Goal: Task Accomplishment & Management: Complete application form

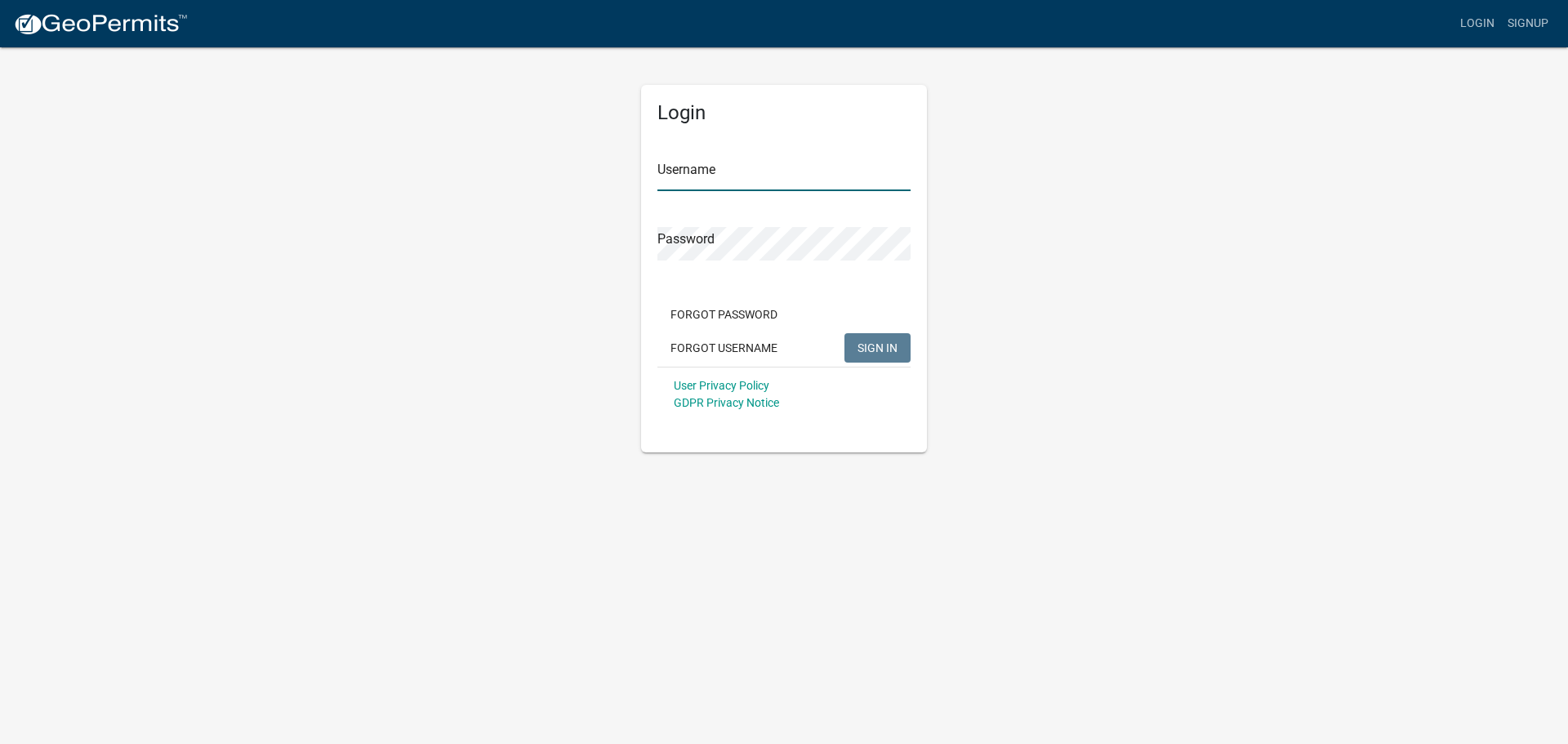
type input "MidwestRSW"
click at [1059, 264] on div "Login Username MidwestRSW Password Forgot Password Forgot Username SIGN IN User…" at bounding box center [783, 249] width 931 height 407
click at [872, 344] on span "SIGN IN" at bounding box center [877, 347] width 40 height 13
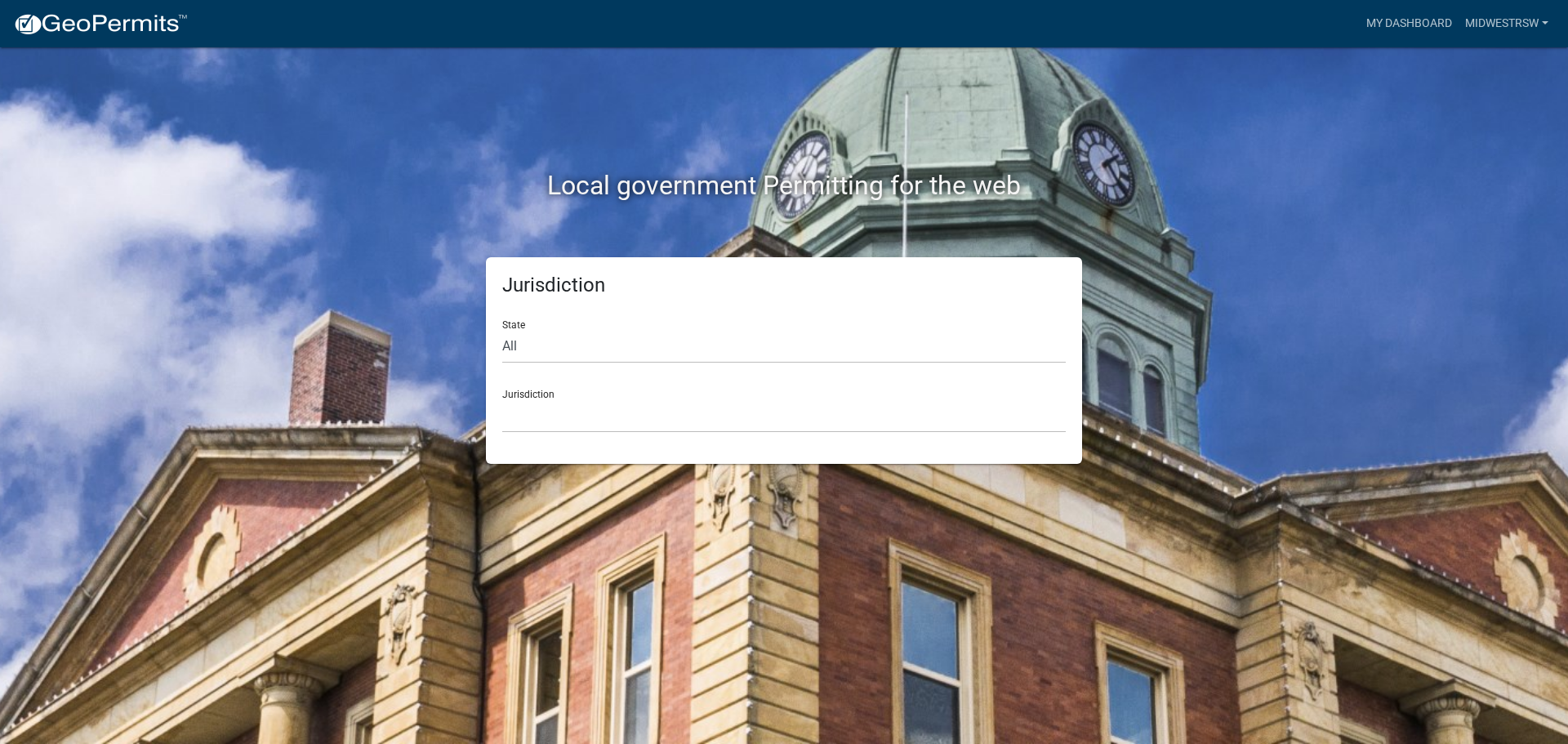
click at [634, 326] on div "State All [US_STATE] [US_STATE] [US_STATE] [US_STATE] [US_STATE] [US_STATE] [US…" at bounding box center [784, 334] width 563 height 56
click at [609, 344] on select "All [US_STATE] [US_STATE] [US_STATE] [US_STATE] [US_STATE] [US_STATE] [US_STATE…" at bounding box center [784, 346] width 563 height 33
select select "[US_STATE]"
click at [502, 330] on select "All [US_STATE] [US_STATE] [US_STATE] [US_STATE] [US_STATE] [US_STATE] [US_STATE…" at bounding box center [784, 346] width 563 height 33
click at [575, 420] on select "[GEOGRAPHIC_DATA], [US_STATE] [GEOGRAPHIC_DATA], [US_STATE] [GEOGRAPHIC_DATA], …" at bounding box center [784, 416] width 563 height 33
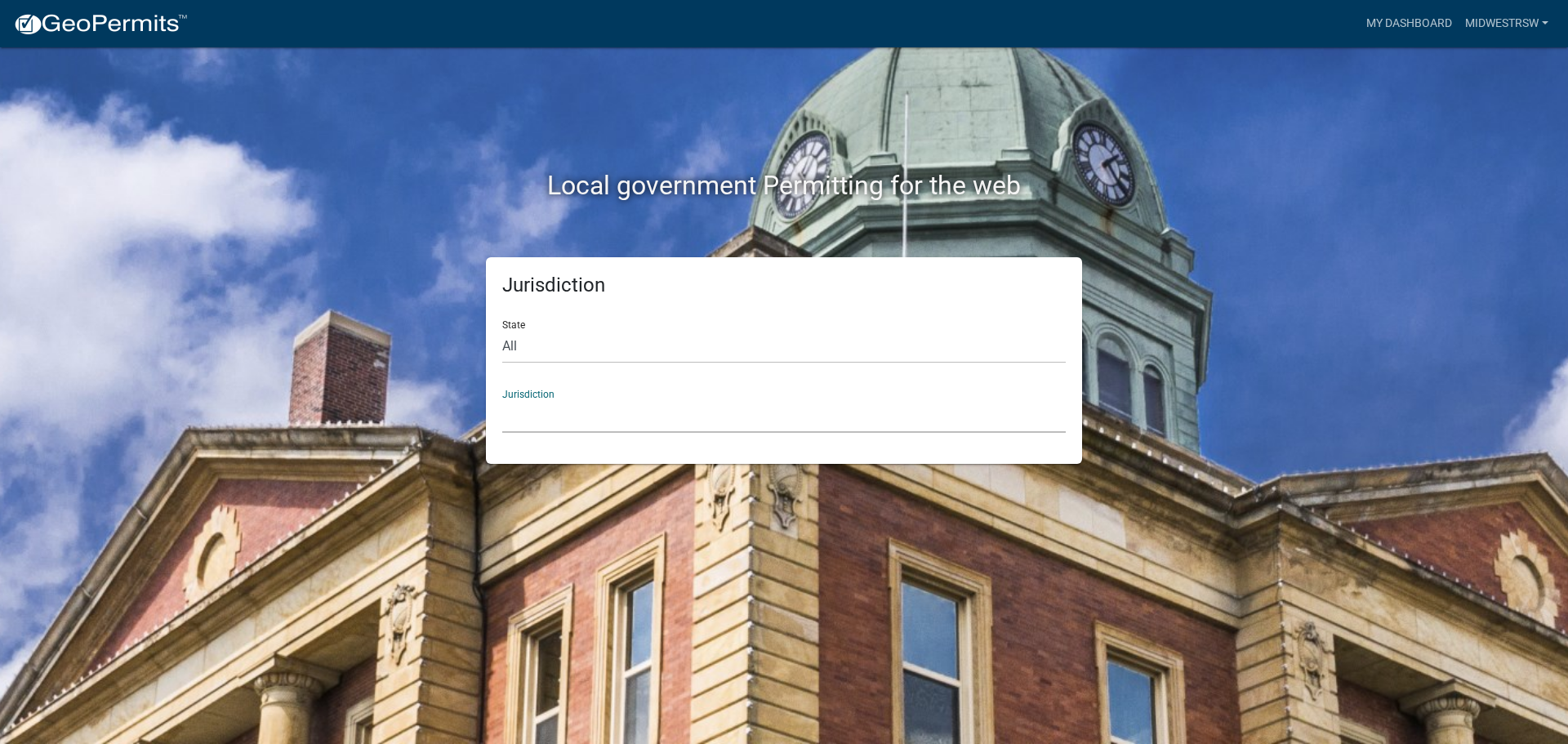
click at [537, 417] on select "[GEOGRAPHIC_DATA], [US_STATE] [GEOGRAPHIC_DATA], [US_STATE] [GEOGRAPHIC_DATA], …" at bounding box center [784, 416] width 563 height 33
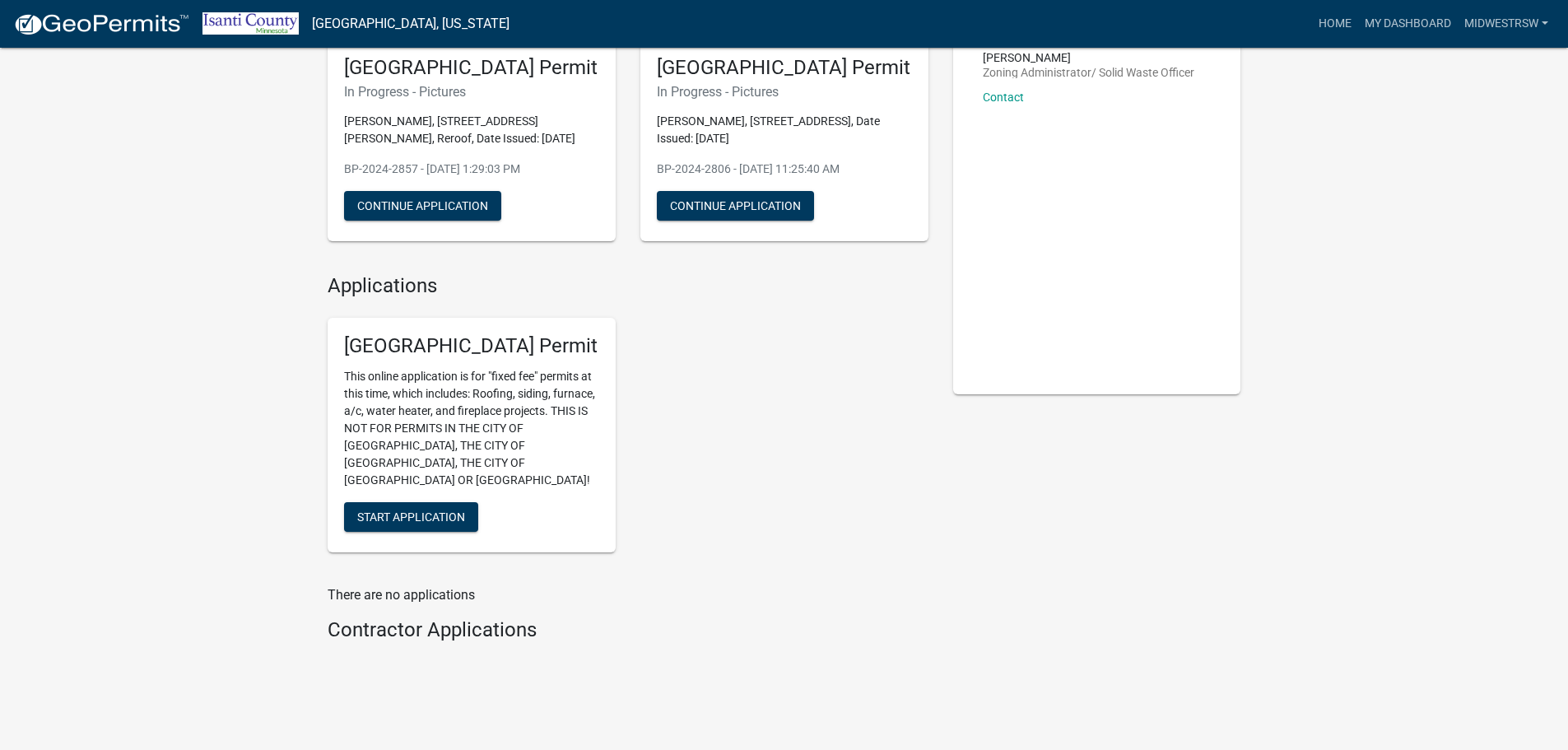
scroll to position [147, 0]
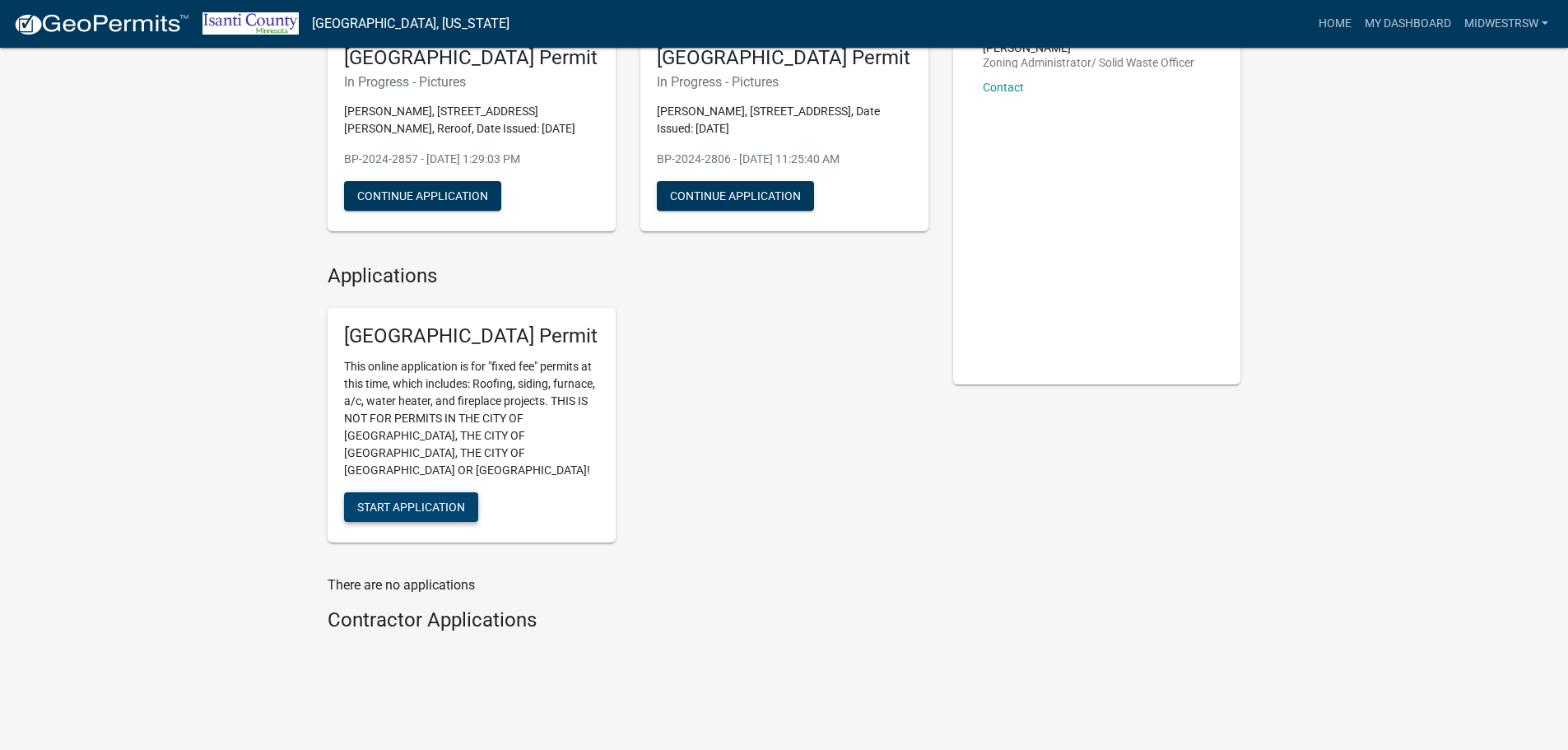
click at [433, 500] on span "Start Application" at bounding box center [411, 507] width 108 height 14
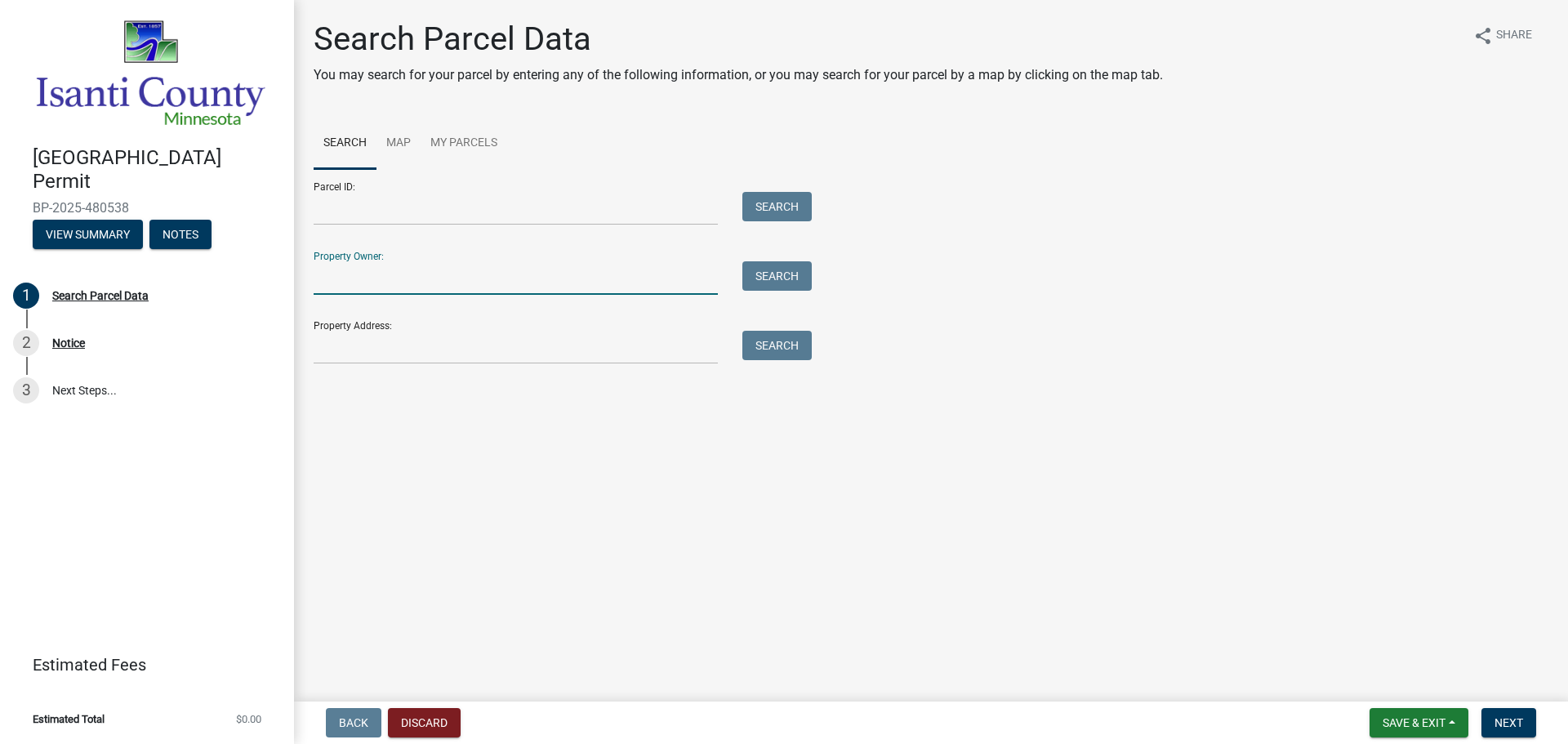
click at [347, 269] on input "Property Owner:" at bounding box center [516, 277] width 404 height 33
type input "[PERSON_NAME]"
click at [792, 287] on button "Search" at bounding box center [777, 275] width 70 height 30
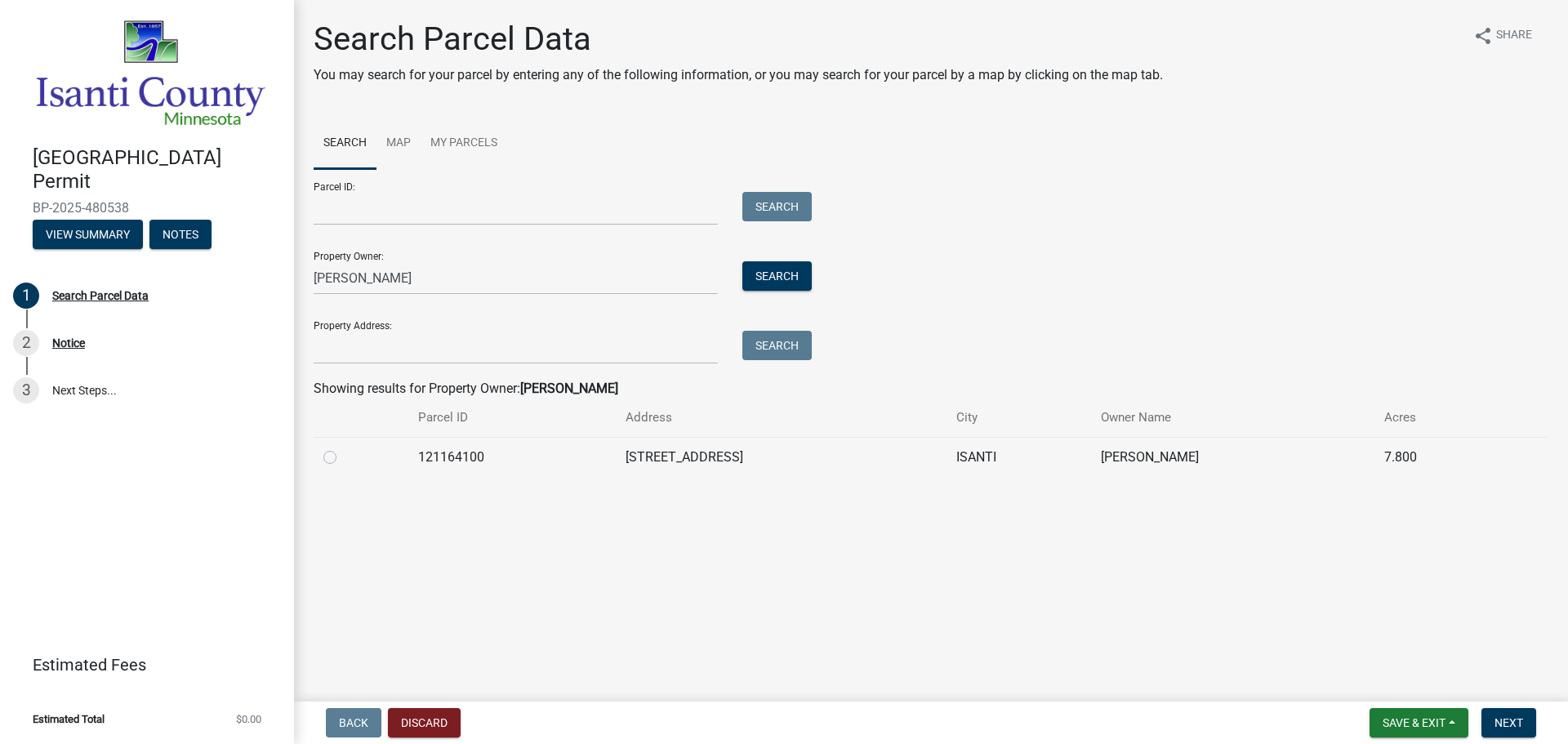
click at [343, 448] on label at bounding box center [343, 448] width 0 height 0
click at [343, 456] on input "radio" at bounding box center [349, 453] width 11 height 11
radio input "true"
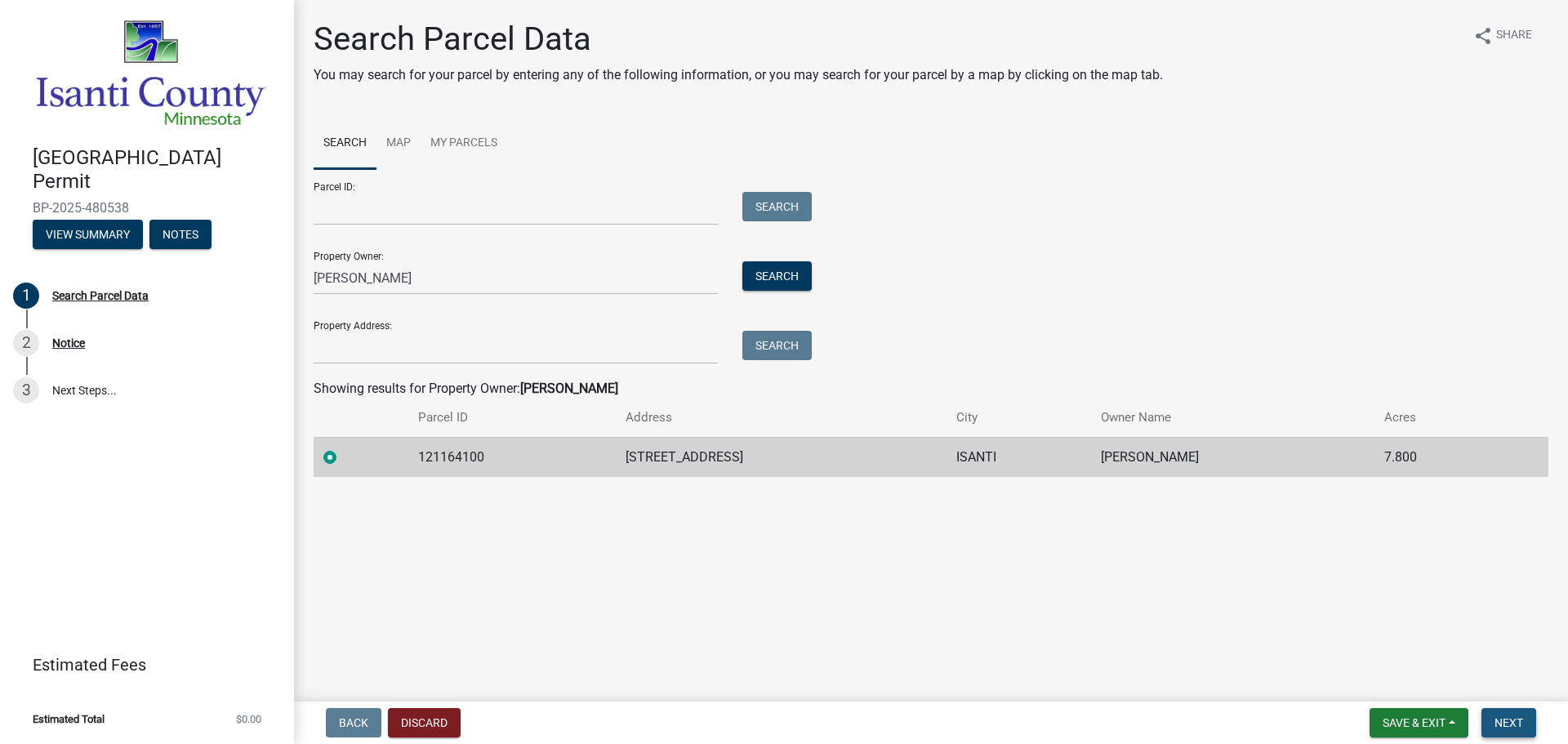
click at [1509, 723] on span "Next" at bounding box center [1509, 723] width 29 height 13
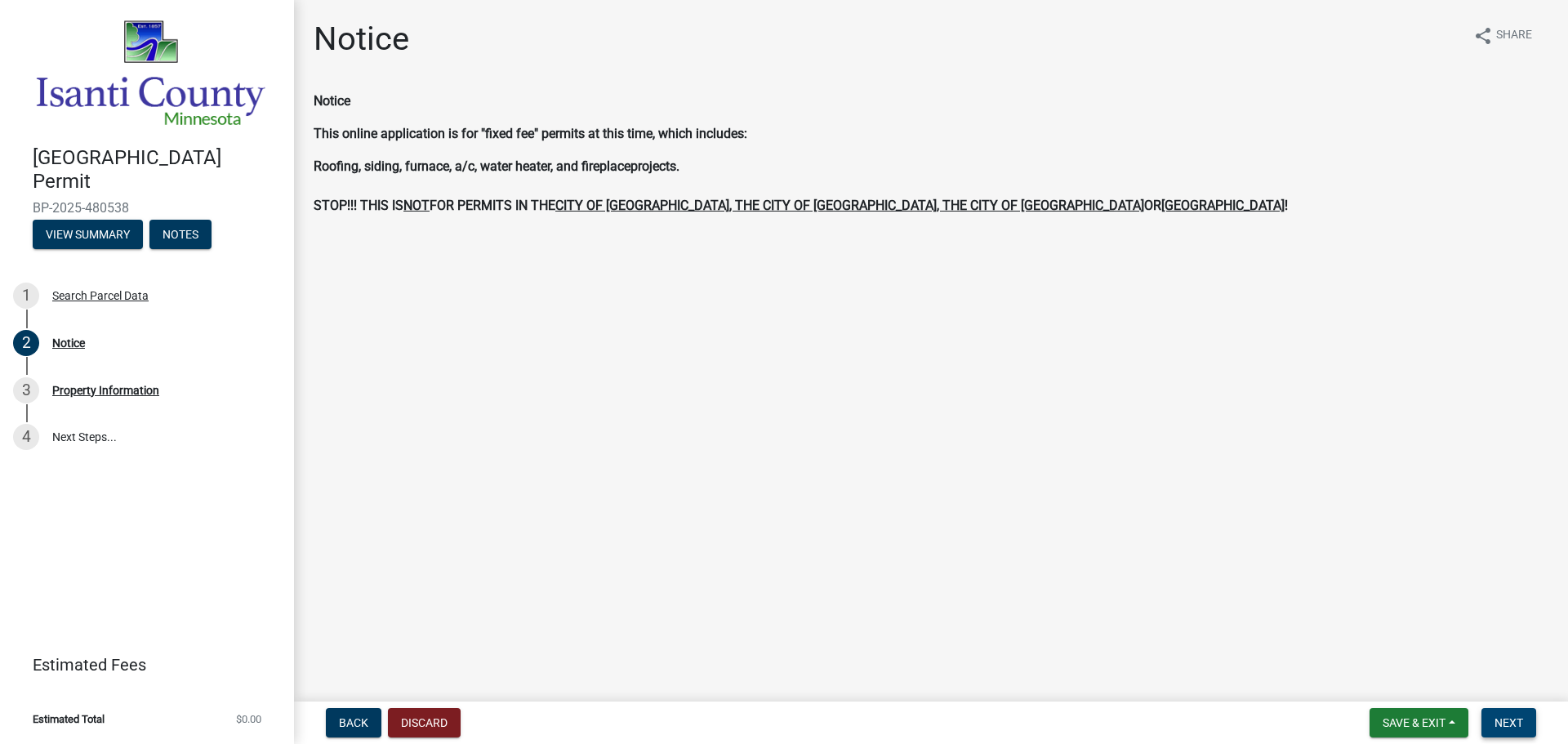
click at [1496, 724] on span "Next" at bounding box center [1509, 723] width 29 height 13
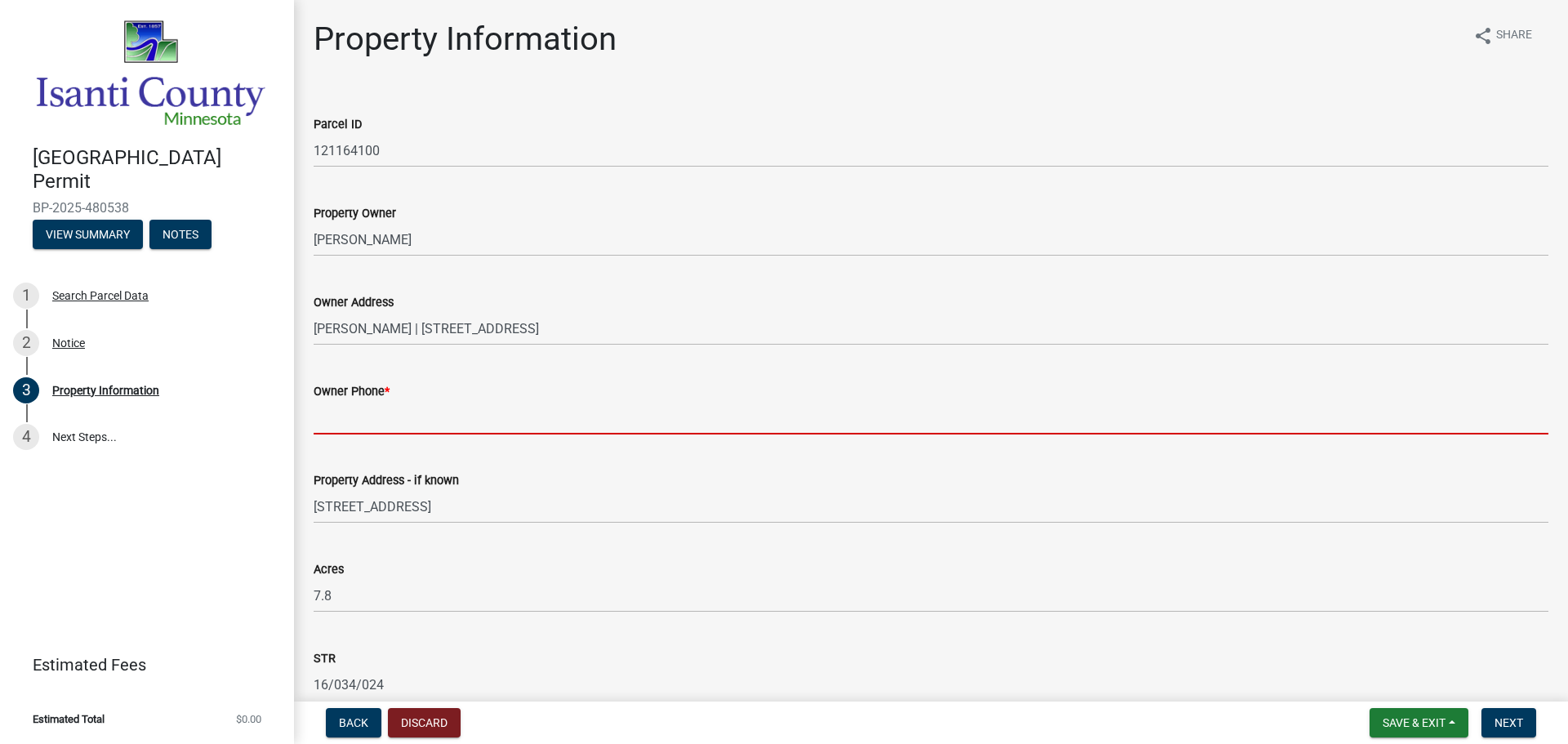
click at [434, 426] on input "Owner Phone *" at bounding box center [931, 417] width 1235 height 33
paste input "[PHONE_NUMBER]"
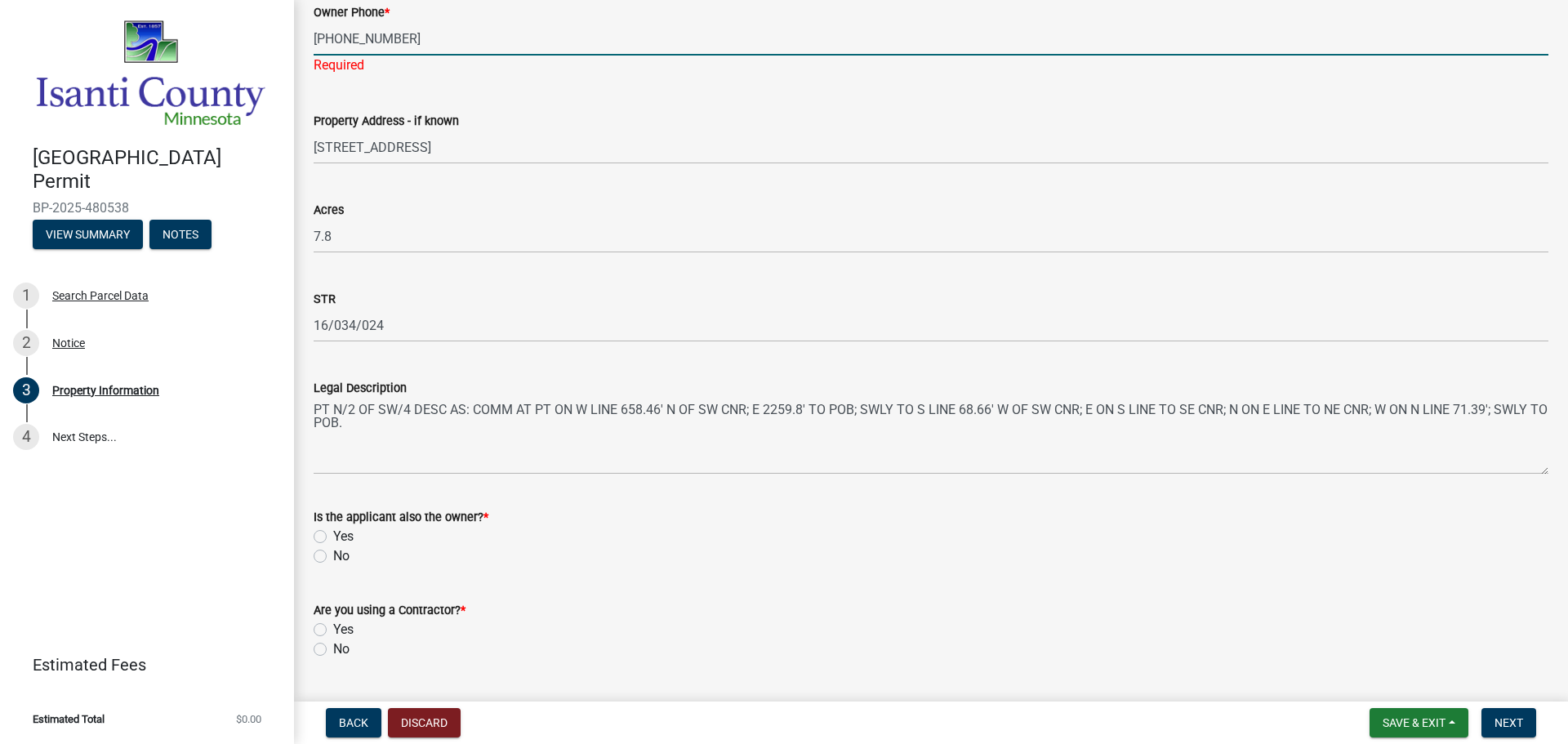
scroll to position [409, 0]
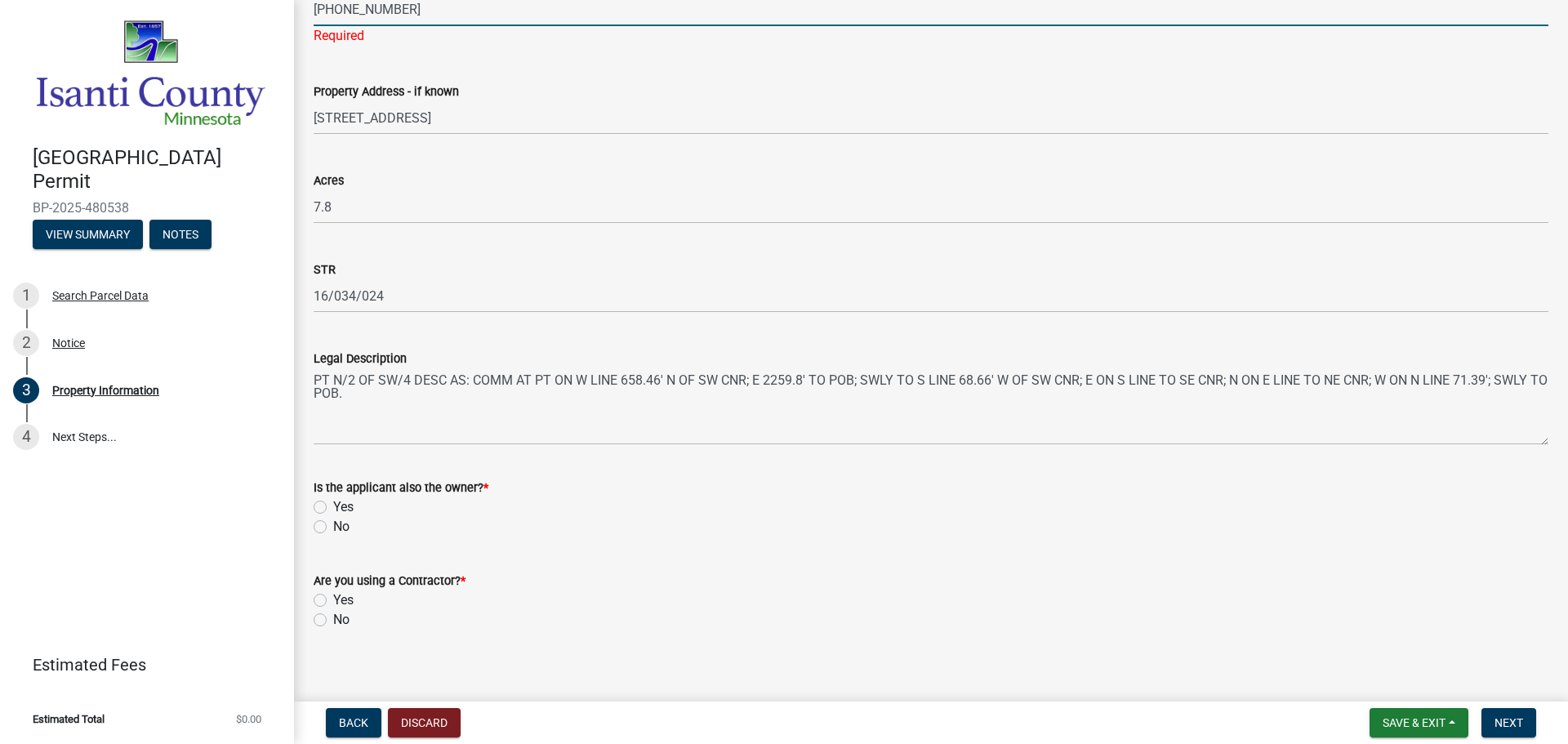
type input "[PHONE_NUMBER]"
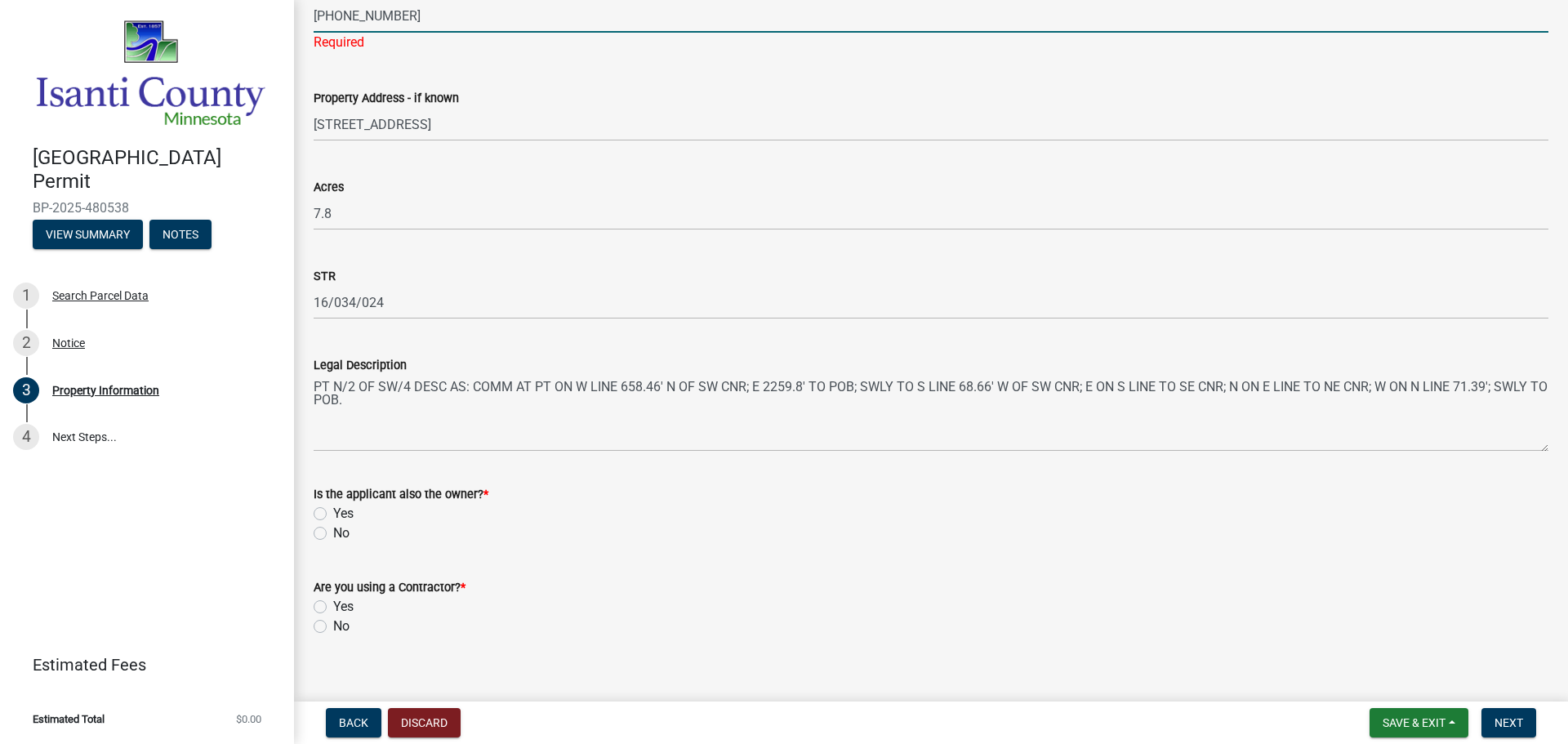
click at [316, 530] on wm-data-entity-input "Is the applicant also the owner? * Yes No" at bounding box center [931, 512] width 1235 height 93
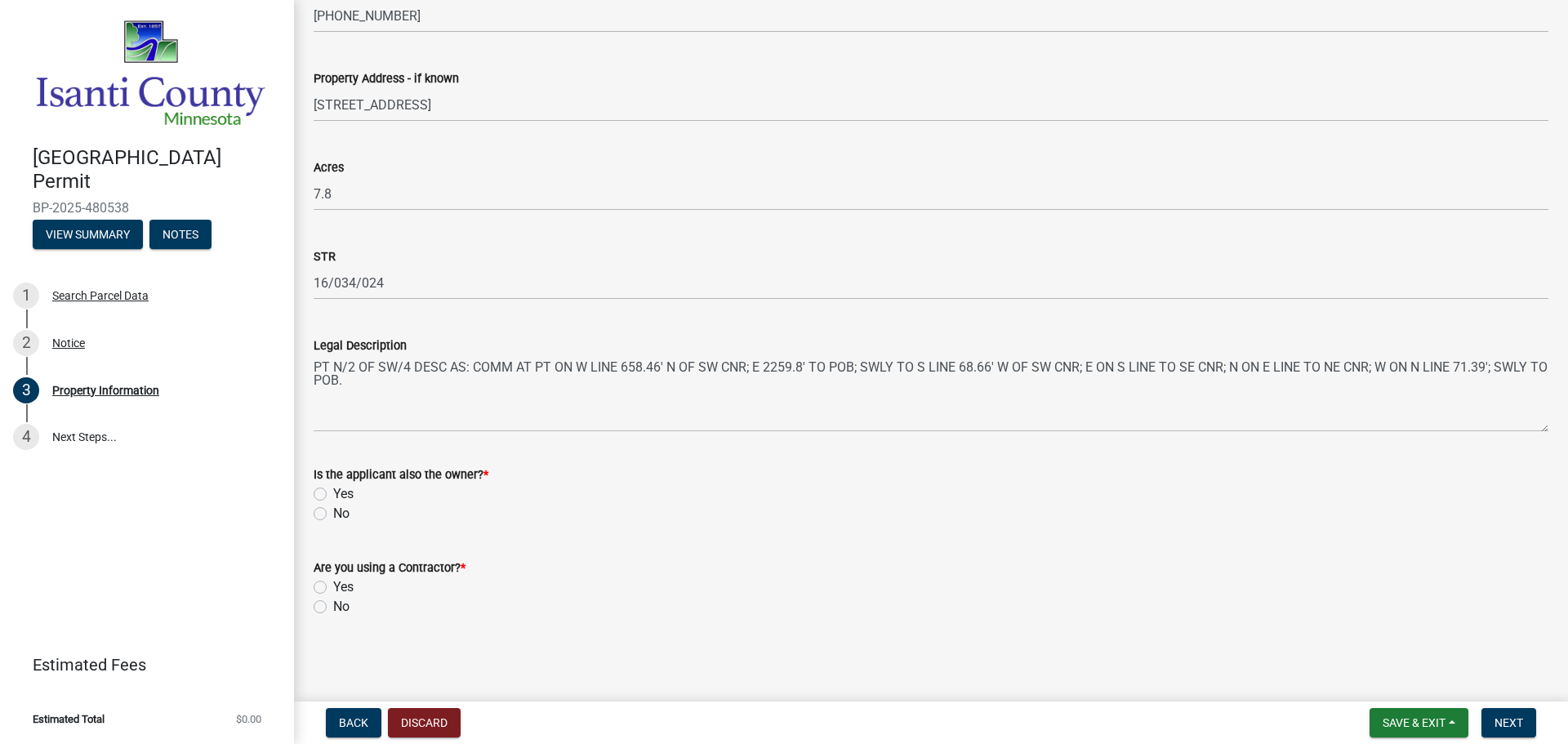
click at [333, 516] on label "No" at bounding box center [341, 514] width 16 height 20
click at [333, 514] on input "No" at bounding box center [339, 510] width 11 height 11
radio input "true"
click at [333, 592] on label "Yes" at bounding box center [343, 588] width 21 height 20
click at [333, 588] on input "Yes" at bounding box center [339, 583] width 11 height 11
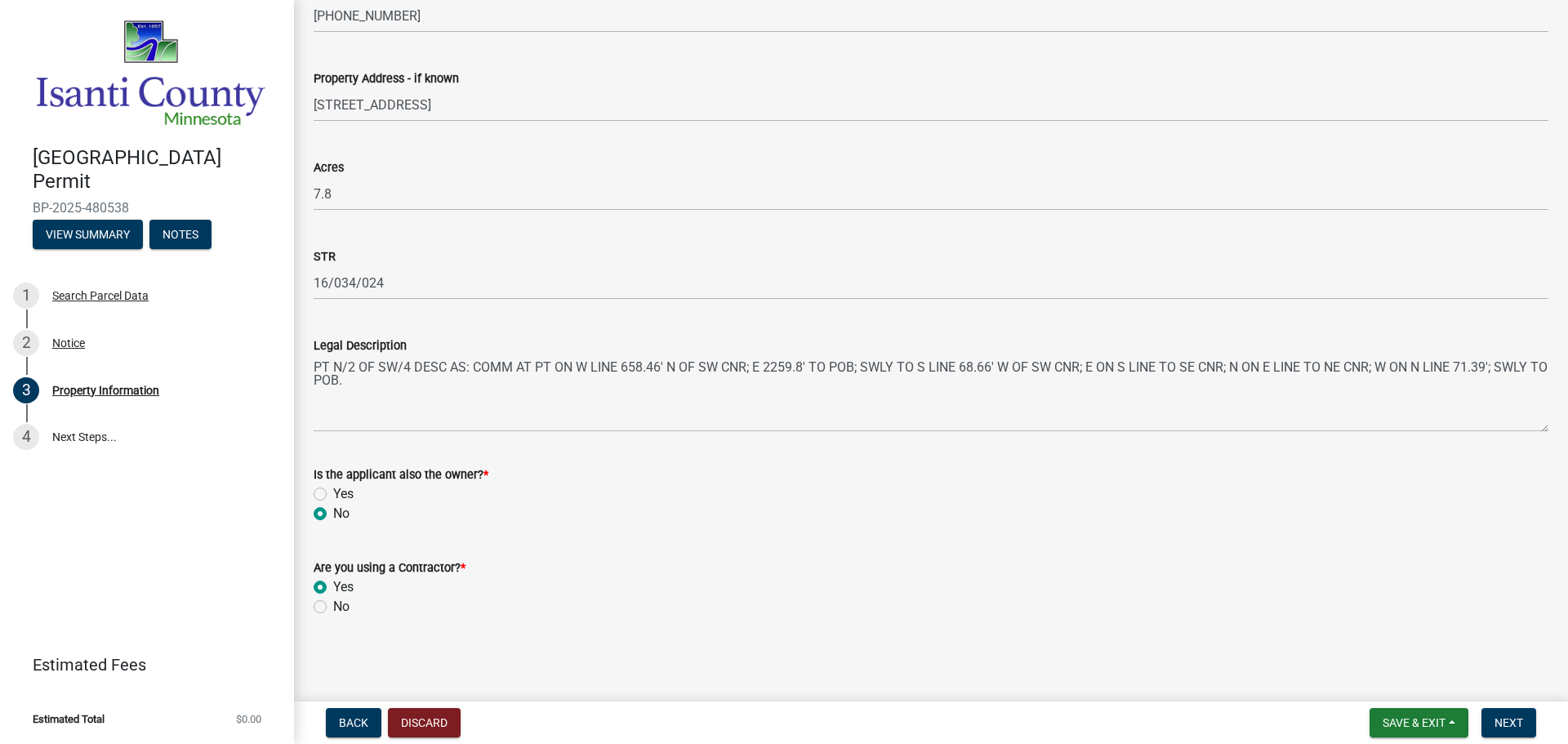
radio input "true"
click at [333, 592] on label "Yes" at bounding box center [343, 588] width 21 height 20
click at [333, 588] on input "Yes" at bounding box center [339, 583] width 11 height 11
click at [1519, 719] on span "Next" at bounding box center [1509, 723] width 29 height 13
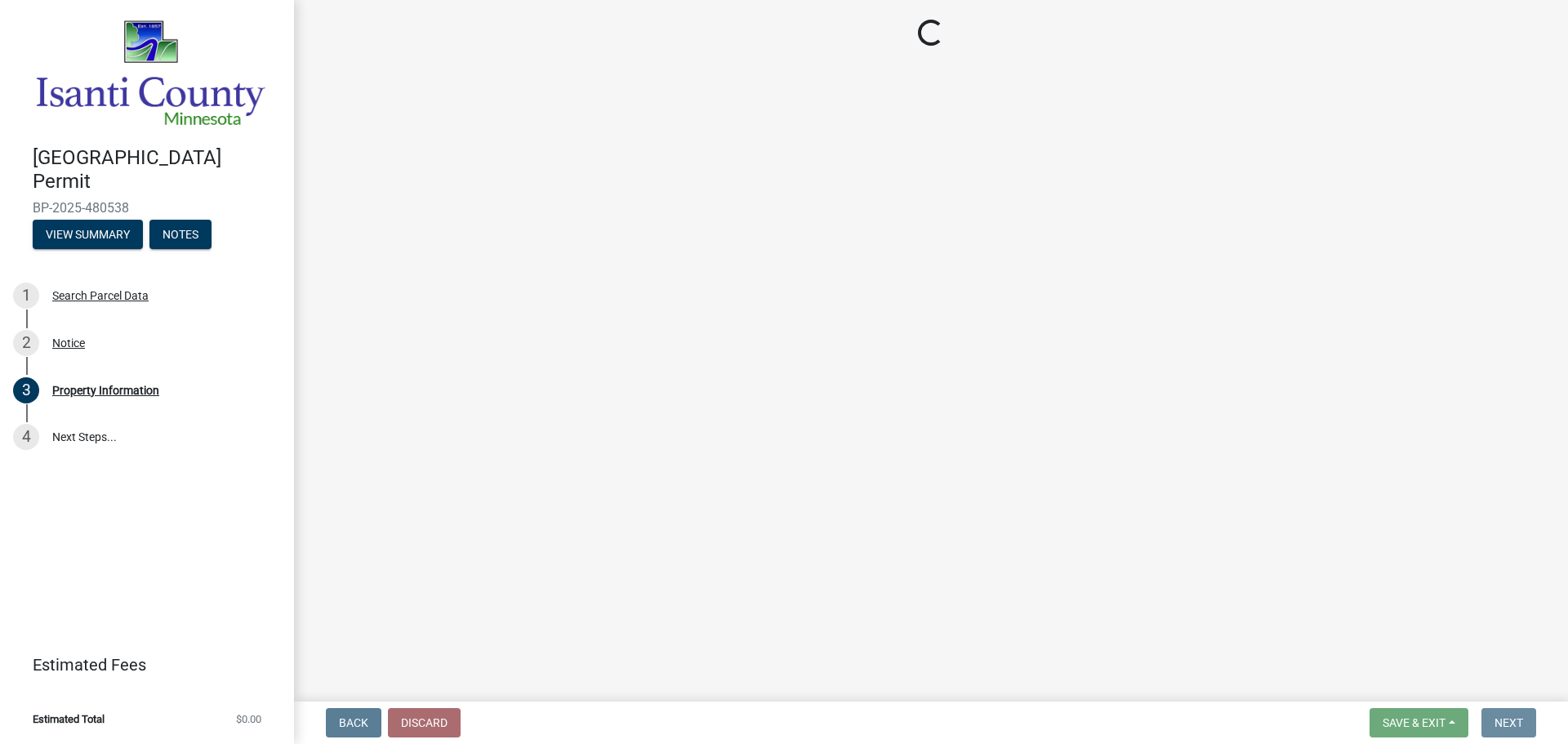
scroll to position [0, 0]
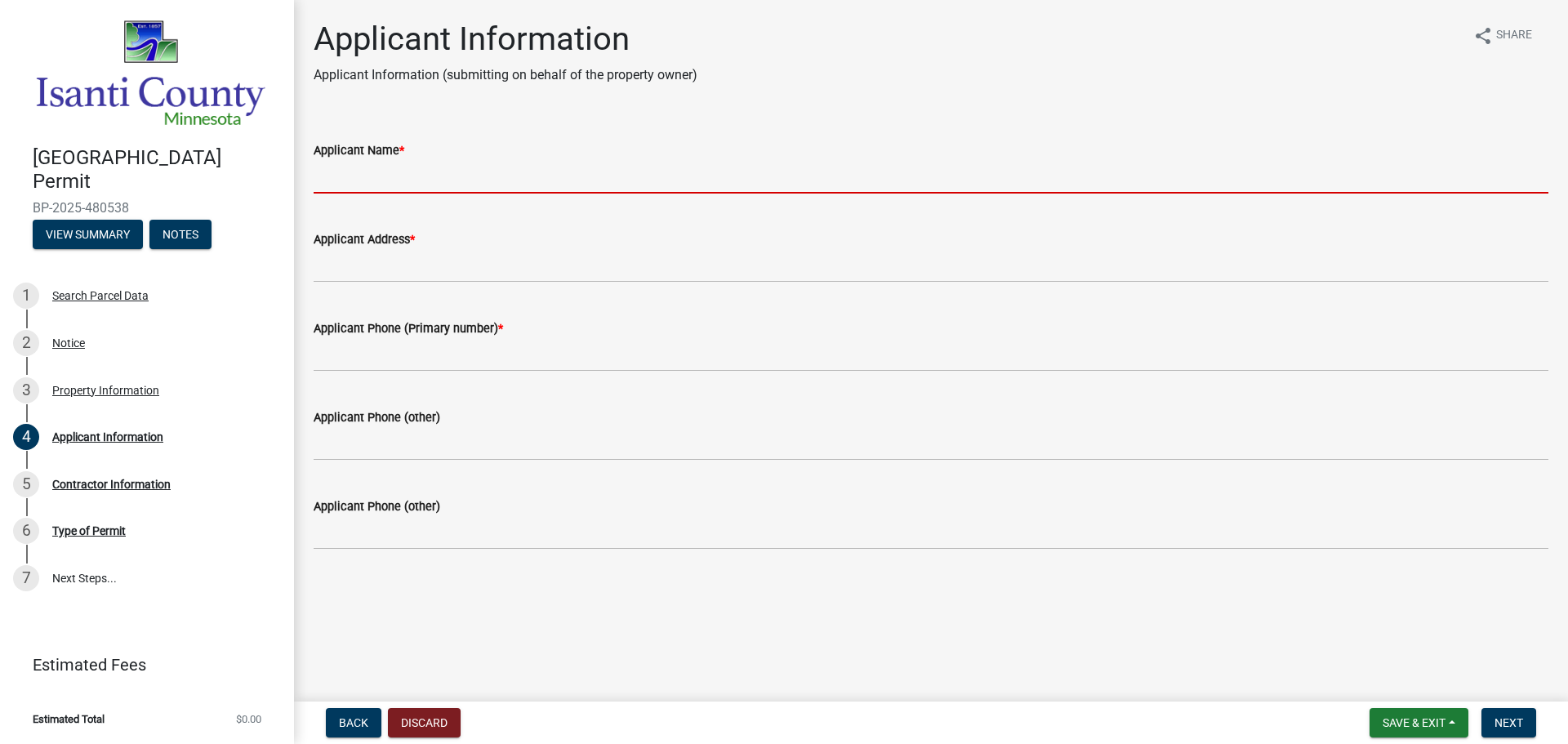
click at [367, 189] on input "Applicant Name *" at bounding box center [931, 176] width 1235 height 33
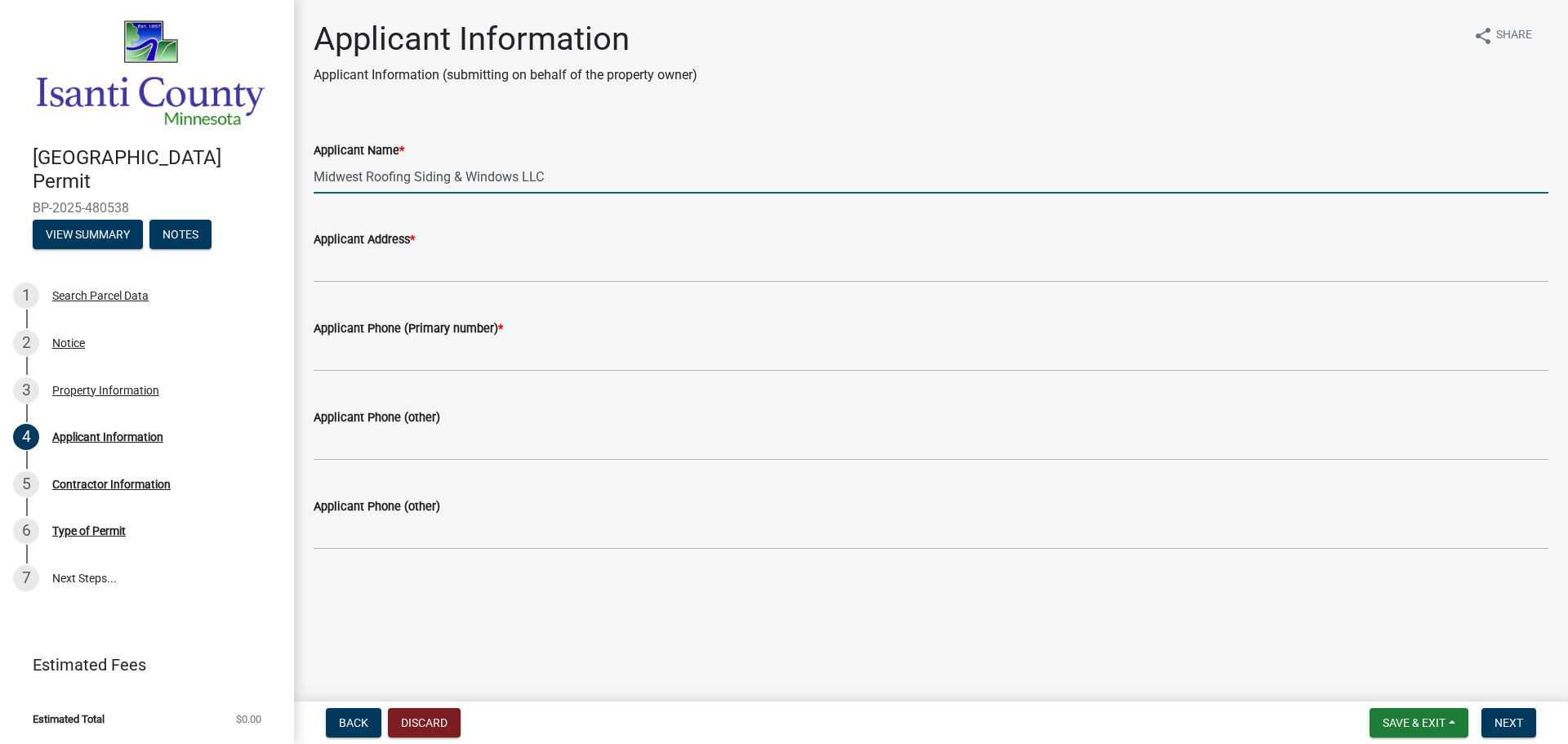
type input "Midwest Roofing Siding & Windows LLC"
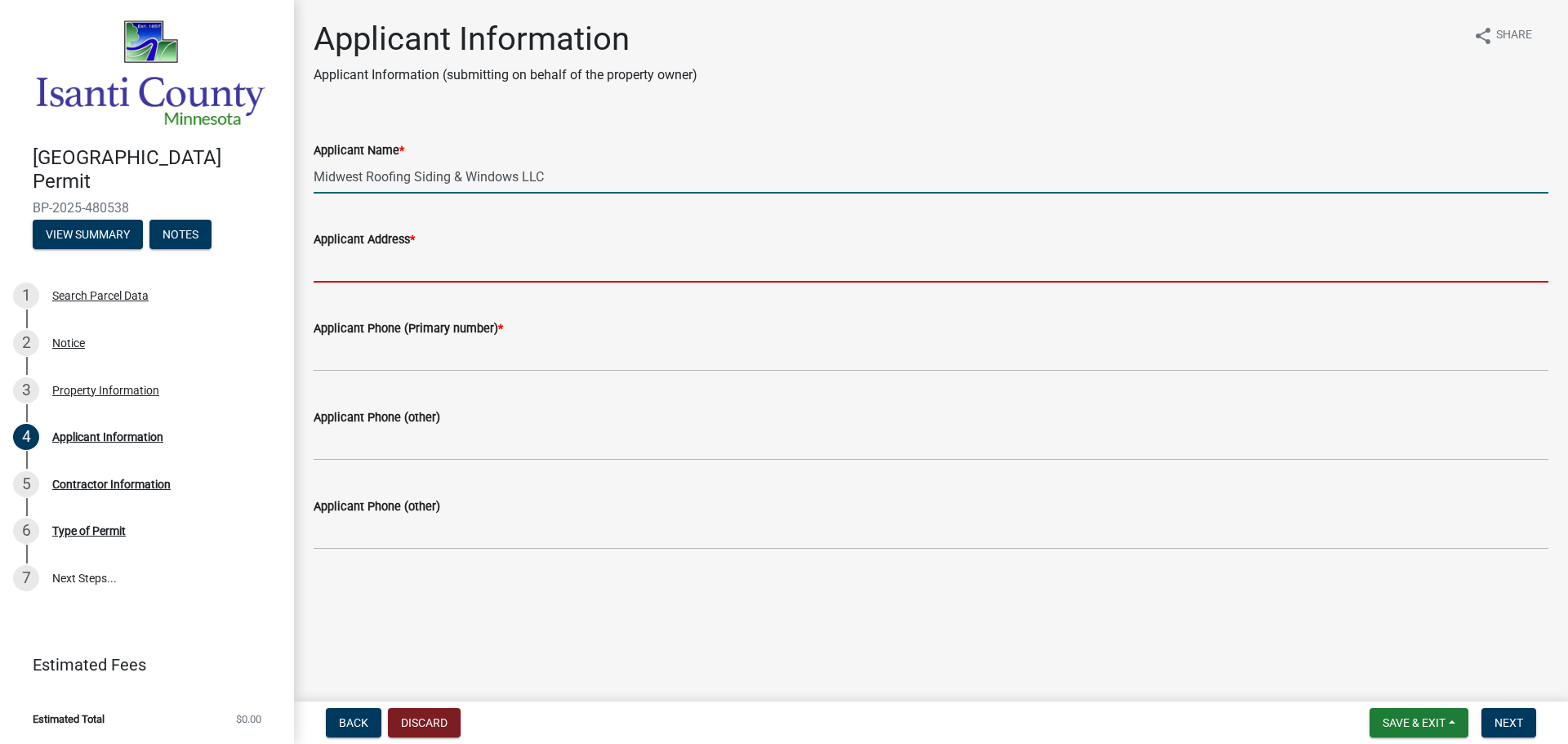
click at [407, 264] on input "Applicant Address *" at bounding box center [931, 266] width 1235 height 33
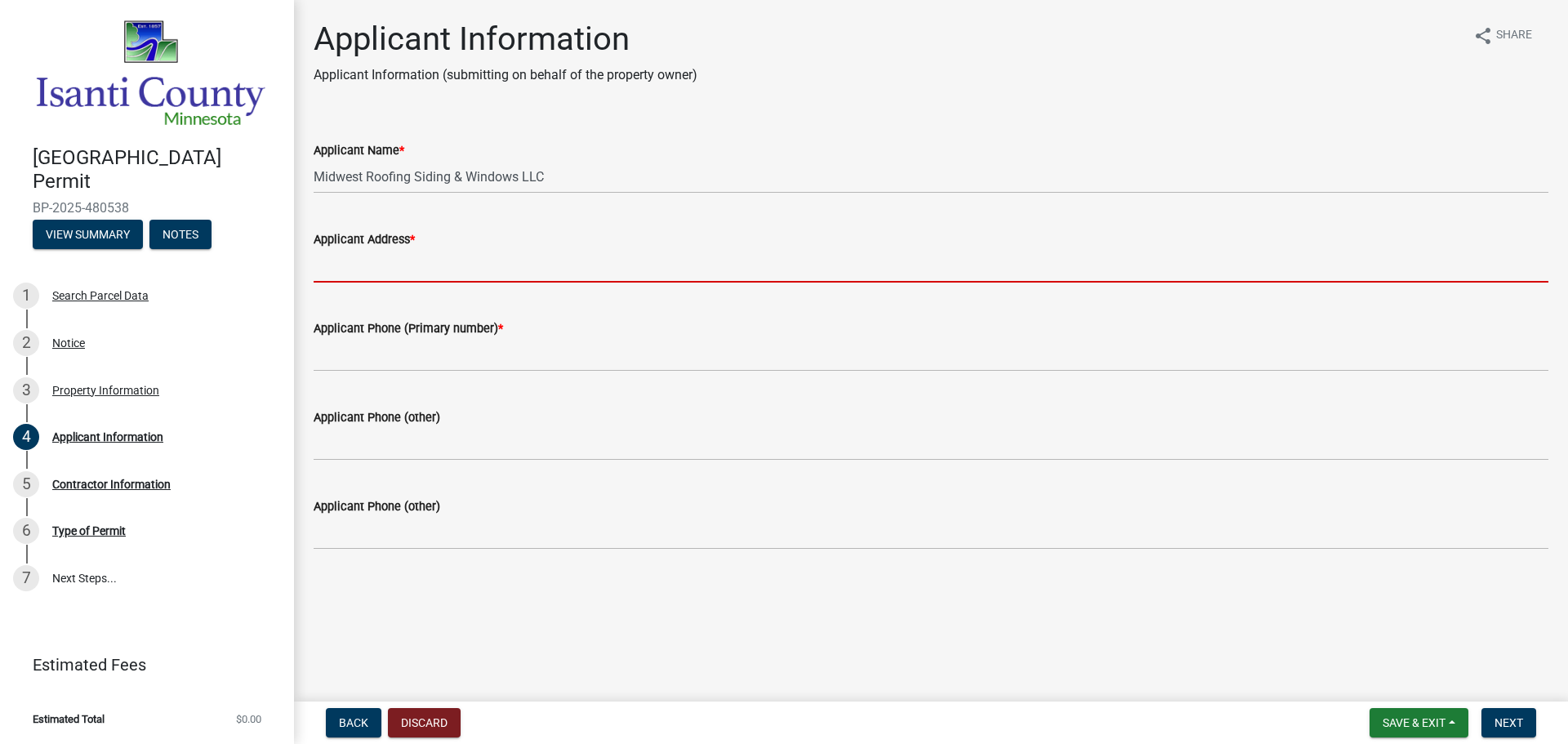
type input "[STREET_ADDRESS]"
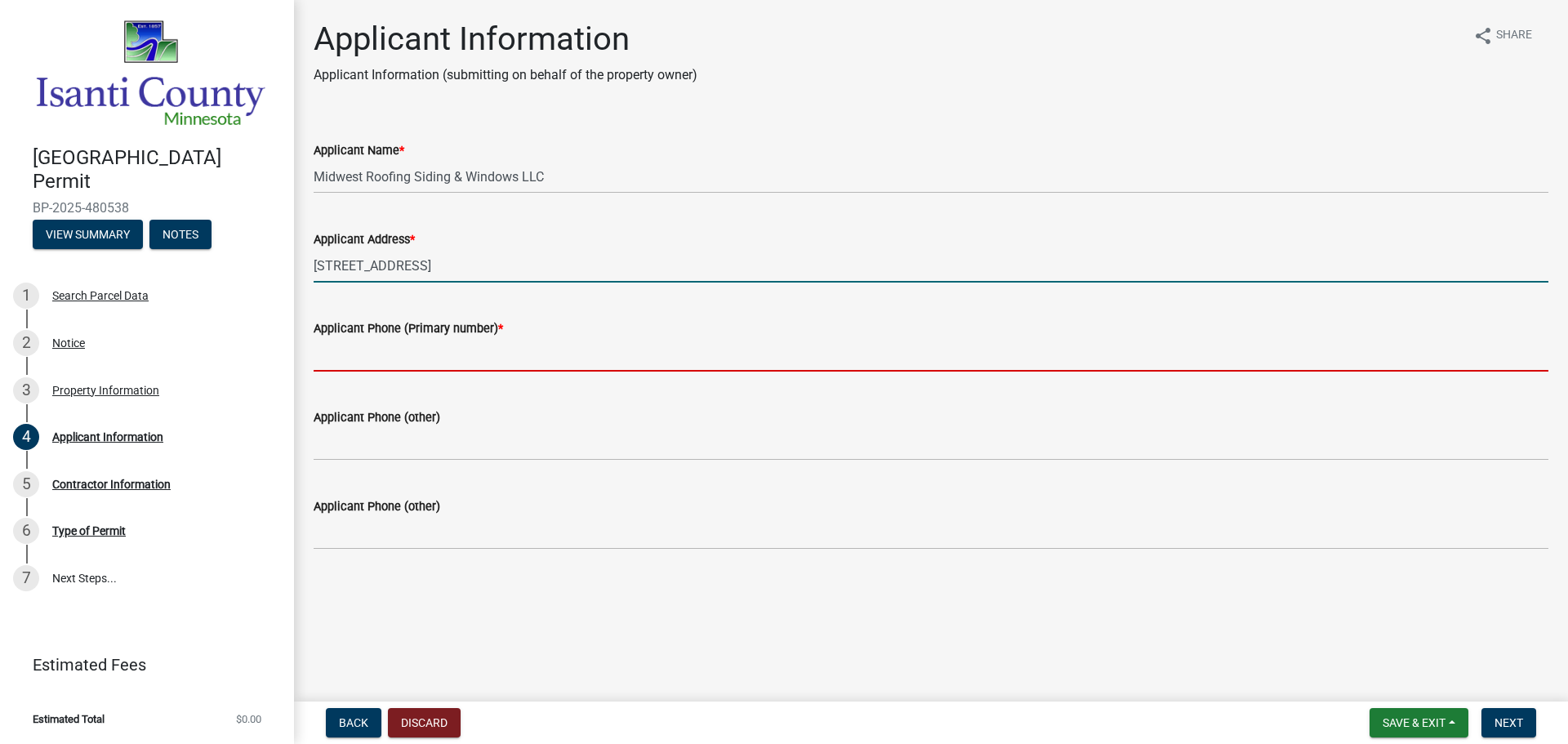
type input "7634279696"
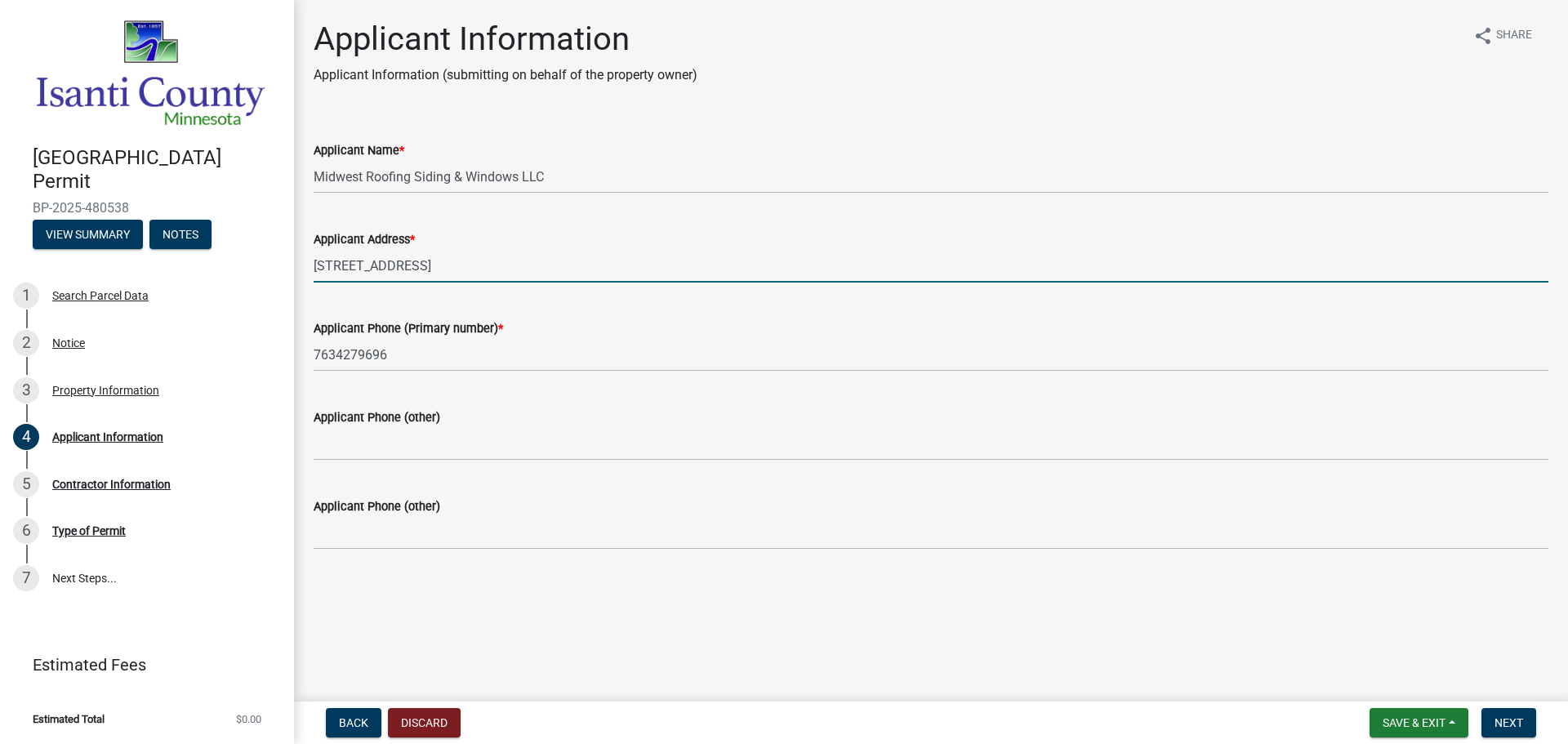
click at [469, 268] on input "[STREET_ADDRESS]" at bounding box center [931, 266] width 1235 height 33
type input "[STREET_ADDRESS]"
click at [1505, 731] on button "Next" at bounding box center [1508, 723] width 55 height 30
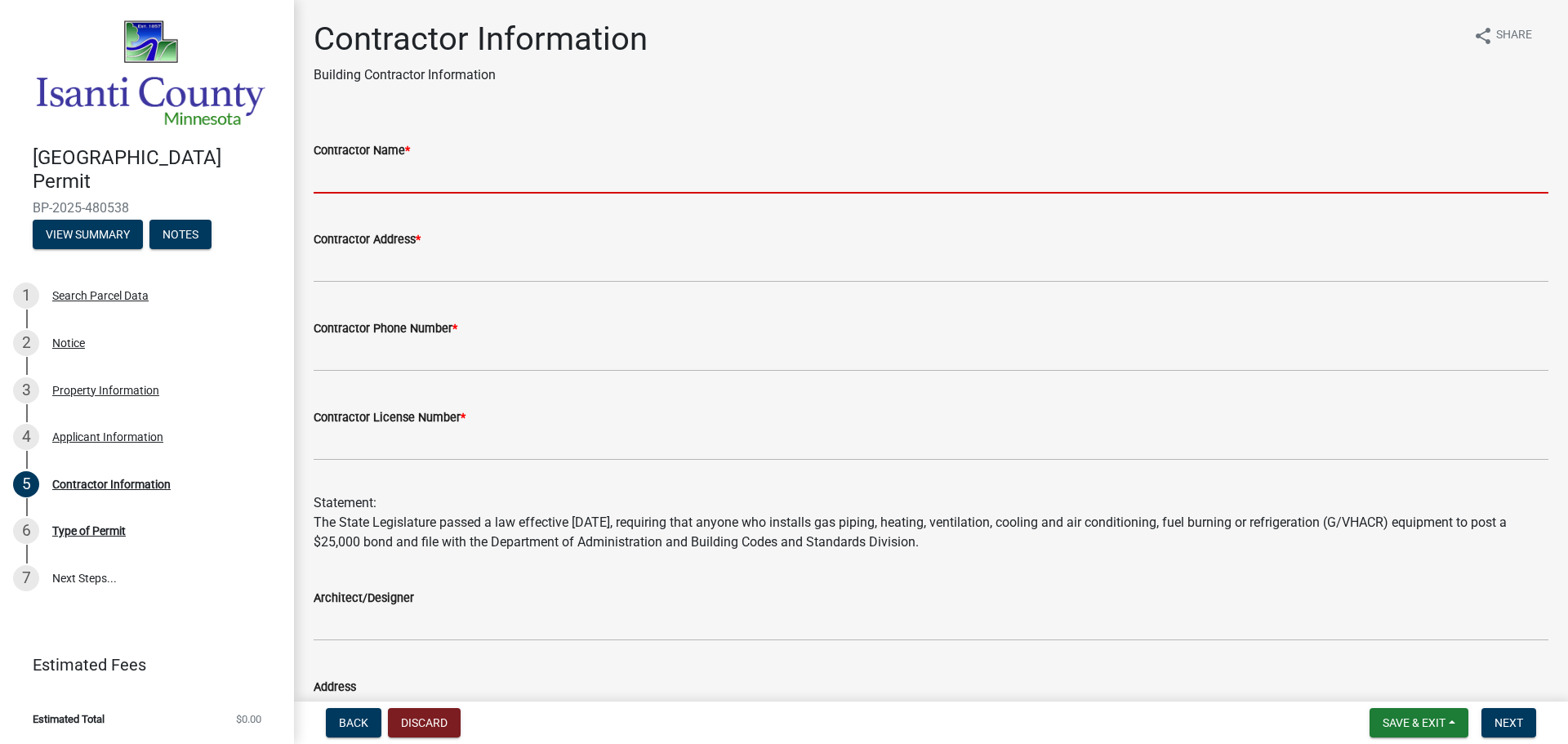
click at [410, 179] on input "Contractor Name *" at bounding box center [931, 176] width 1235 height 33
type input "Midwest Roofing, Siding & Windows LLC"
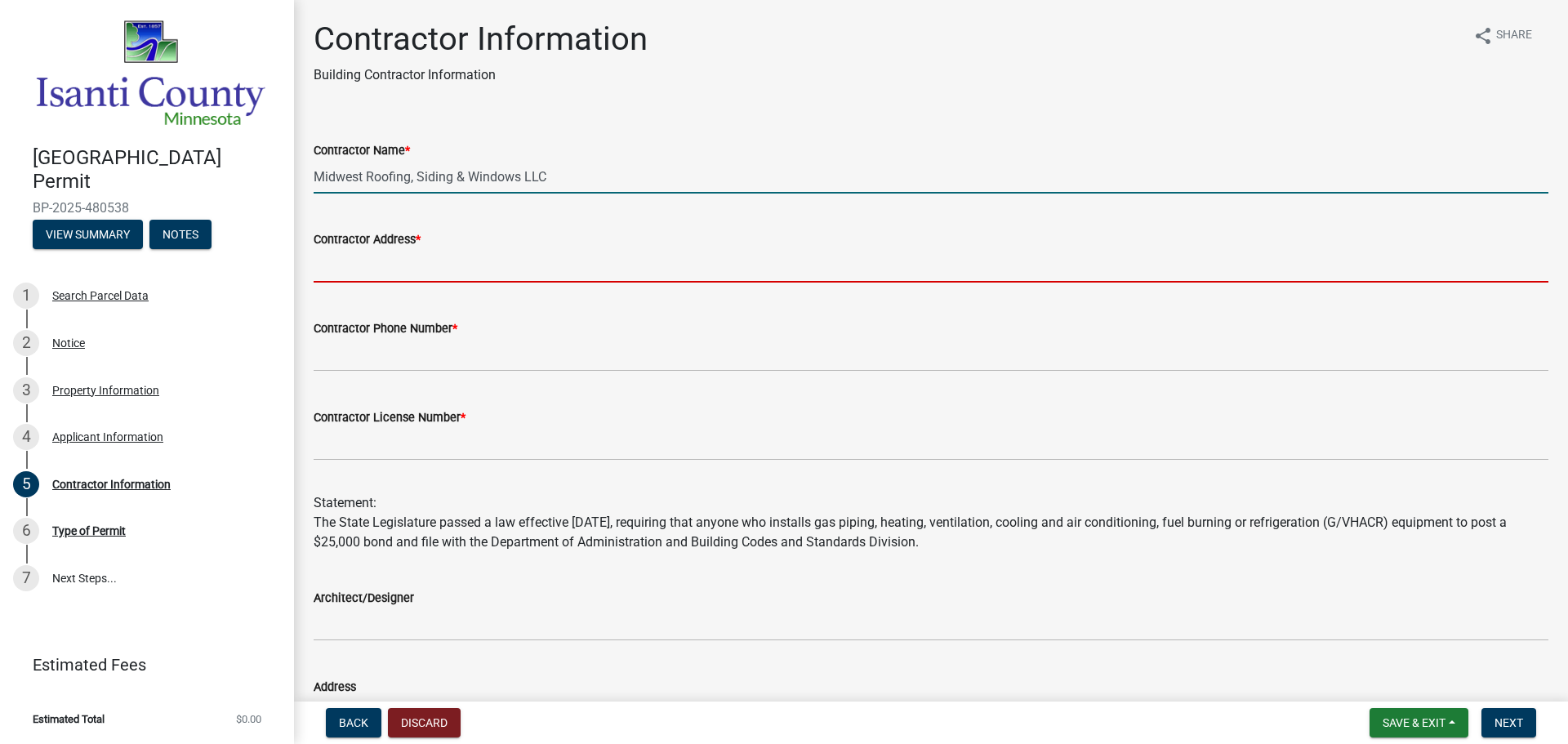
type input "[STREET_ADDRESS]"
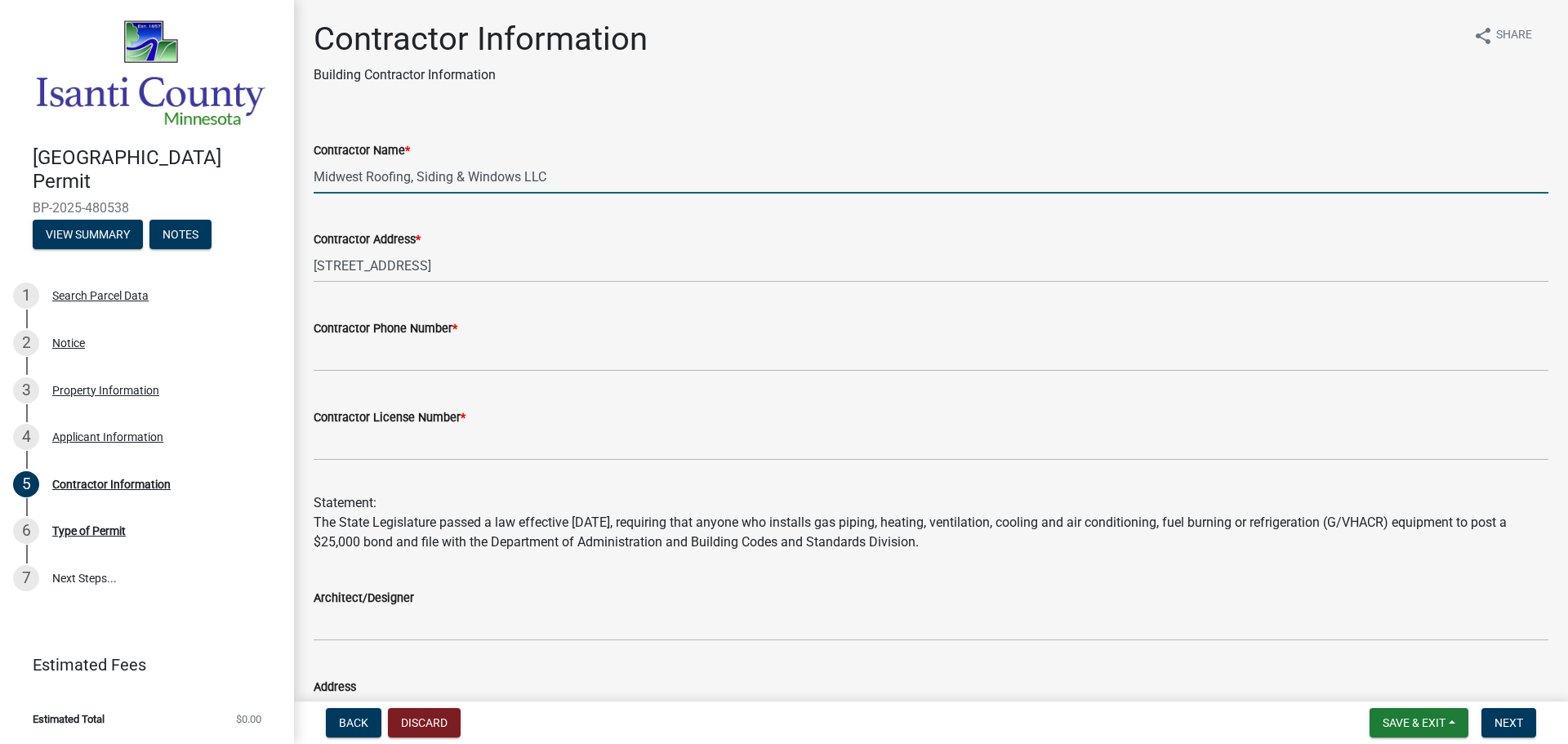
type input "7634279696"
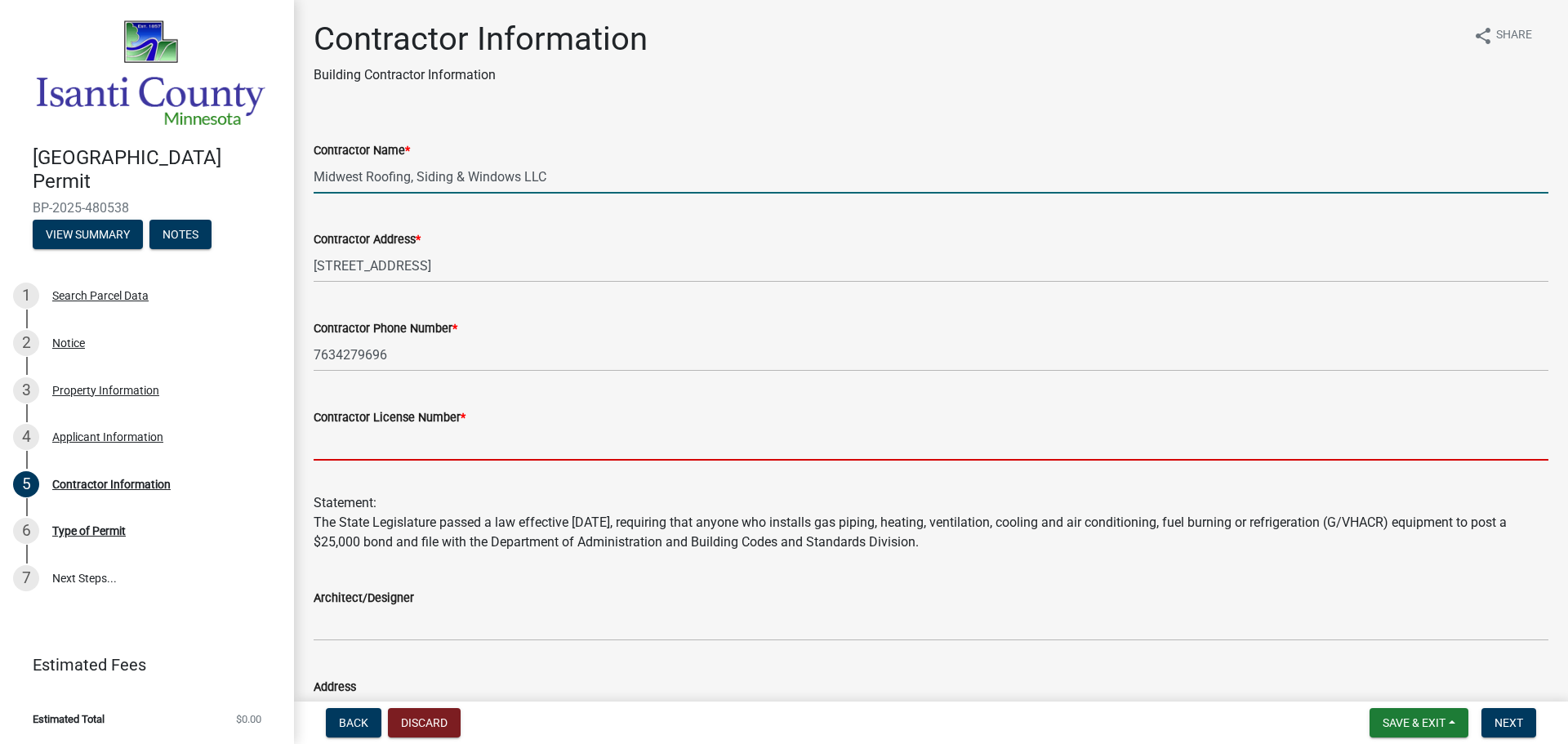
click at [455, 458] on input "Contractor License Number *" at bounding box center [931, 444] width 1235 height 33
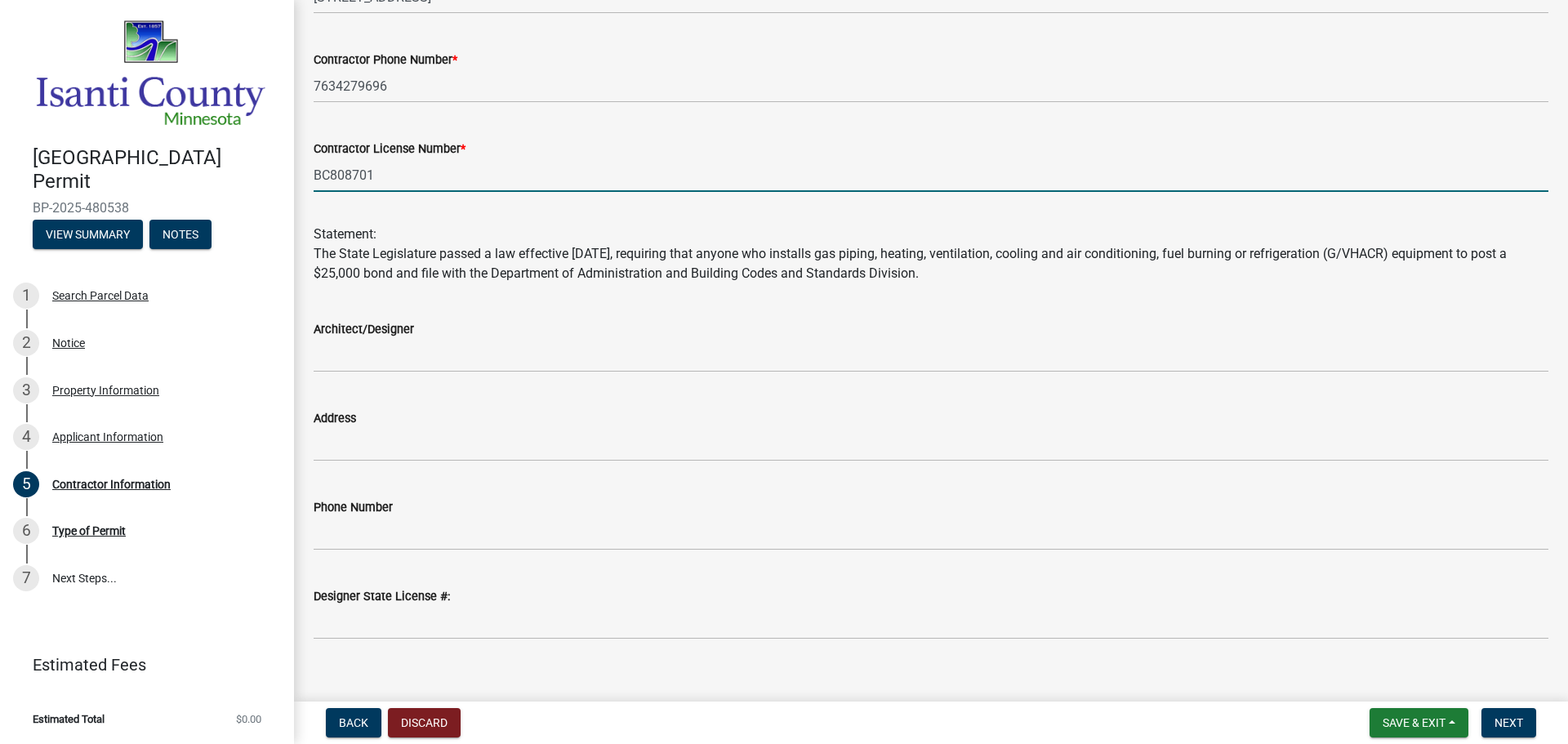
scroll to position [290, 0]
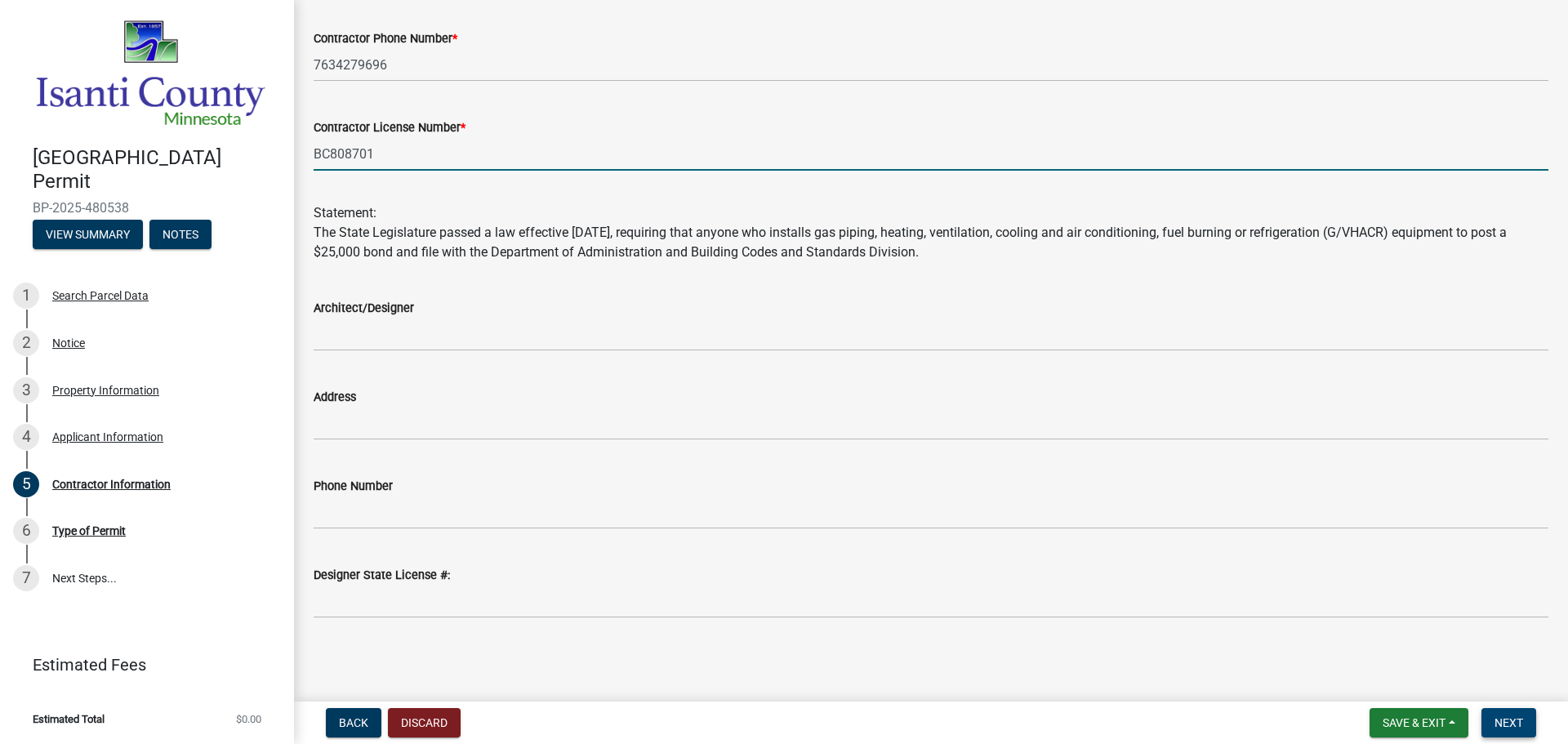
type input "BC808701"
click at [1529, 715] on button "Next" at bounding box center [1508, 723] width 55 height 30
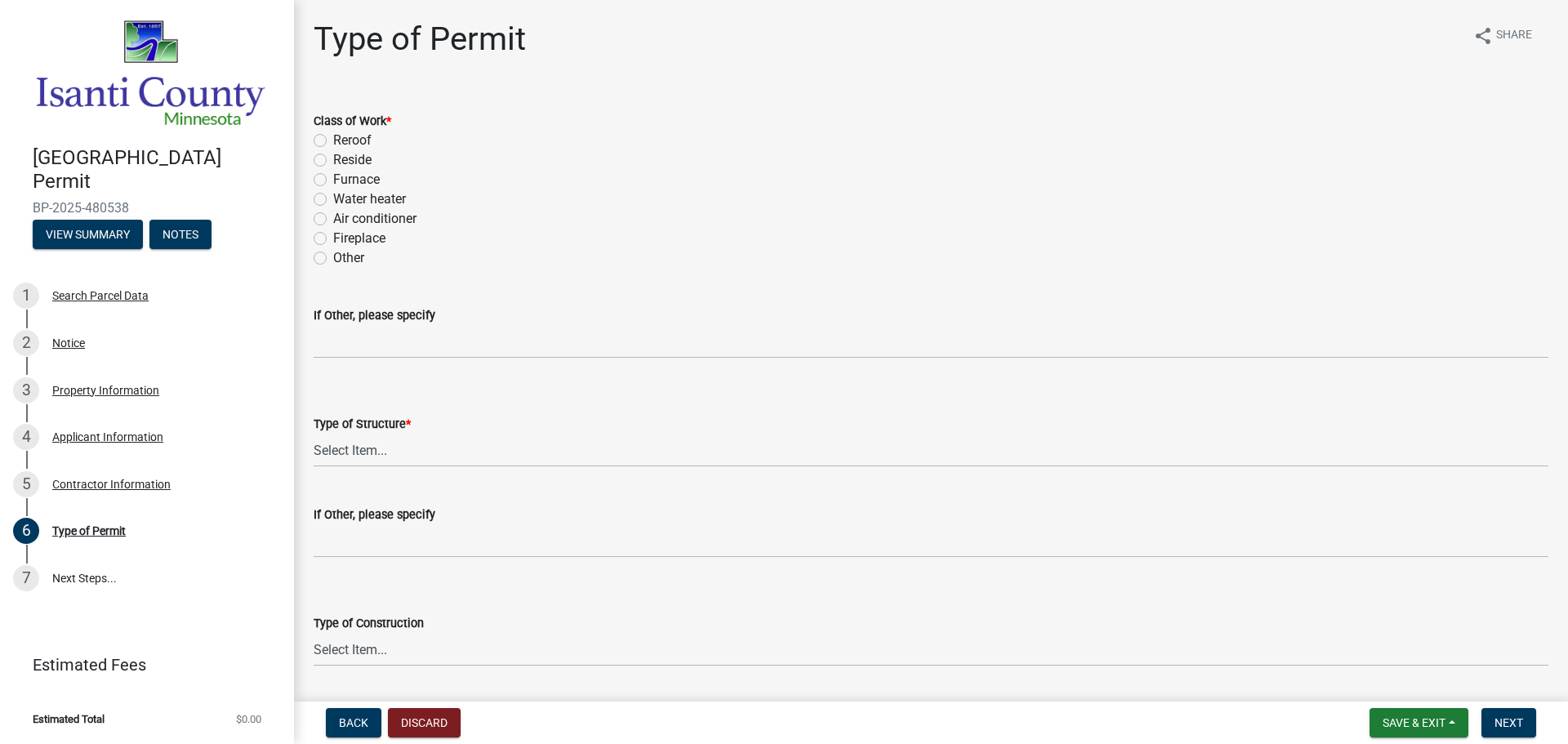
click at [333, 140] on label "Reroof" at bounding box center [352, 140] width 38 height 20
click at [333, 140] on input "Reroof" at bounding box center [339, 136] width 11 height 11
radio input "true"
click at [393, 448] on select "Select Item... Accessory Commercial Single Family Agricultural Other N/A" at bounding box center [931, 450] width 1235 height 33
click at [314, 434] on select "Select Item... Accessory Commercial Single Family Agricultural Other N/A" at bounding box center [931, 450] width 1235 height 33
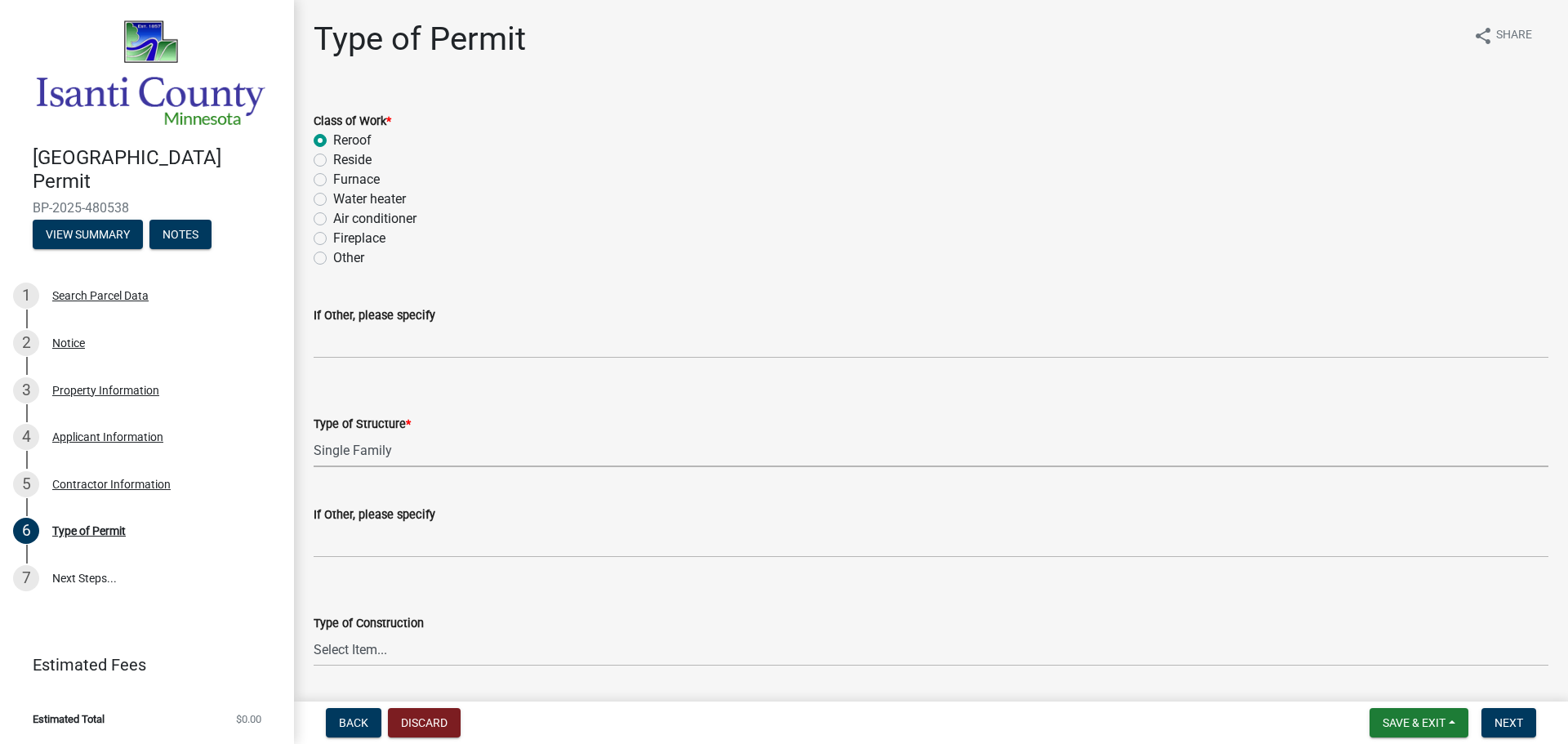
select select "eb4da8a3-282e-4d3e-a231-485219132635"
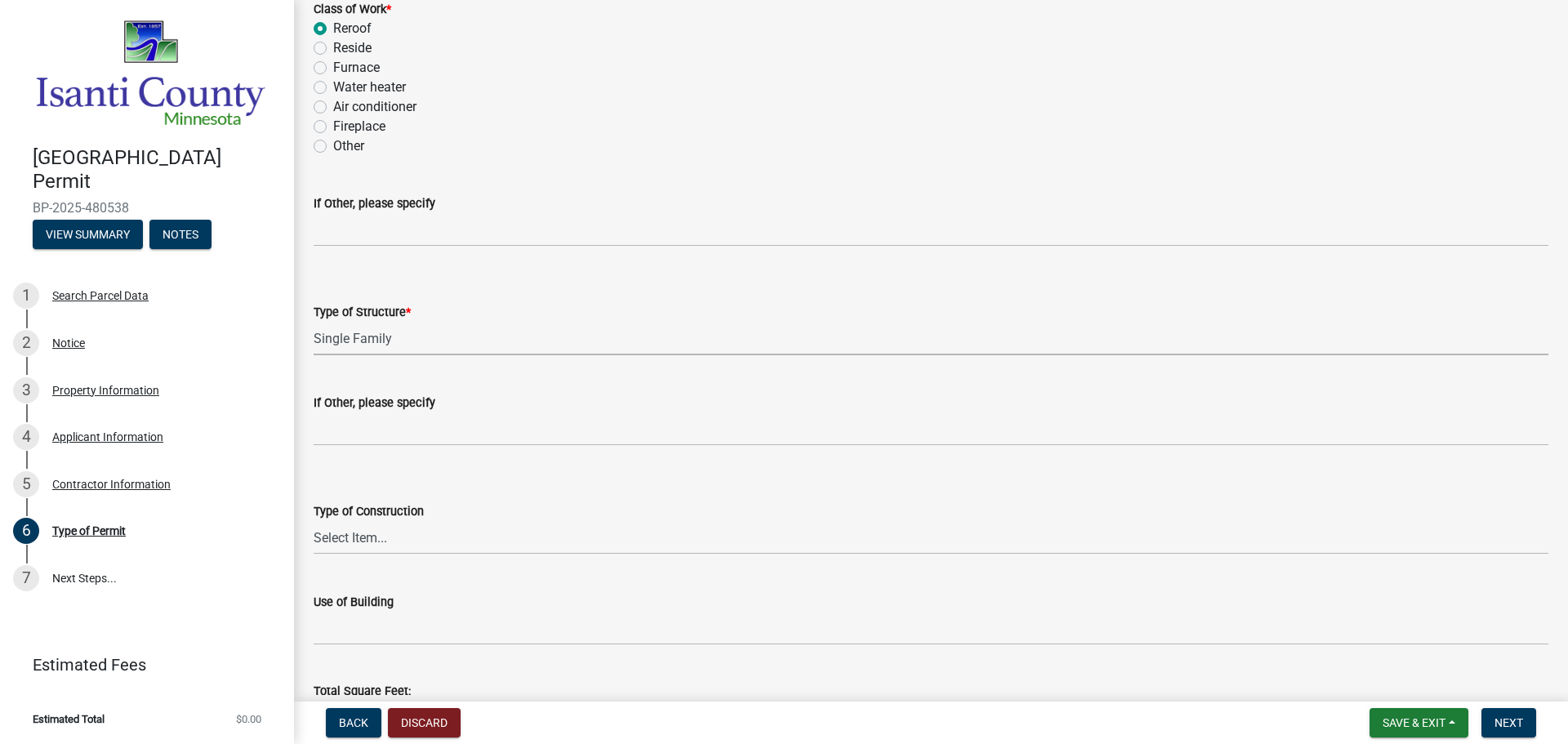
scroll to position [164, 0]
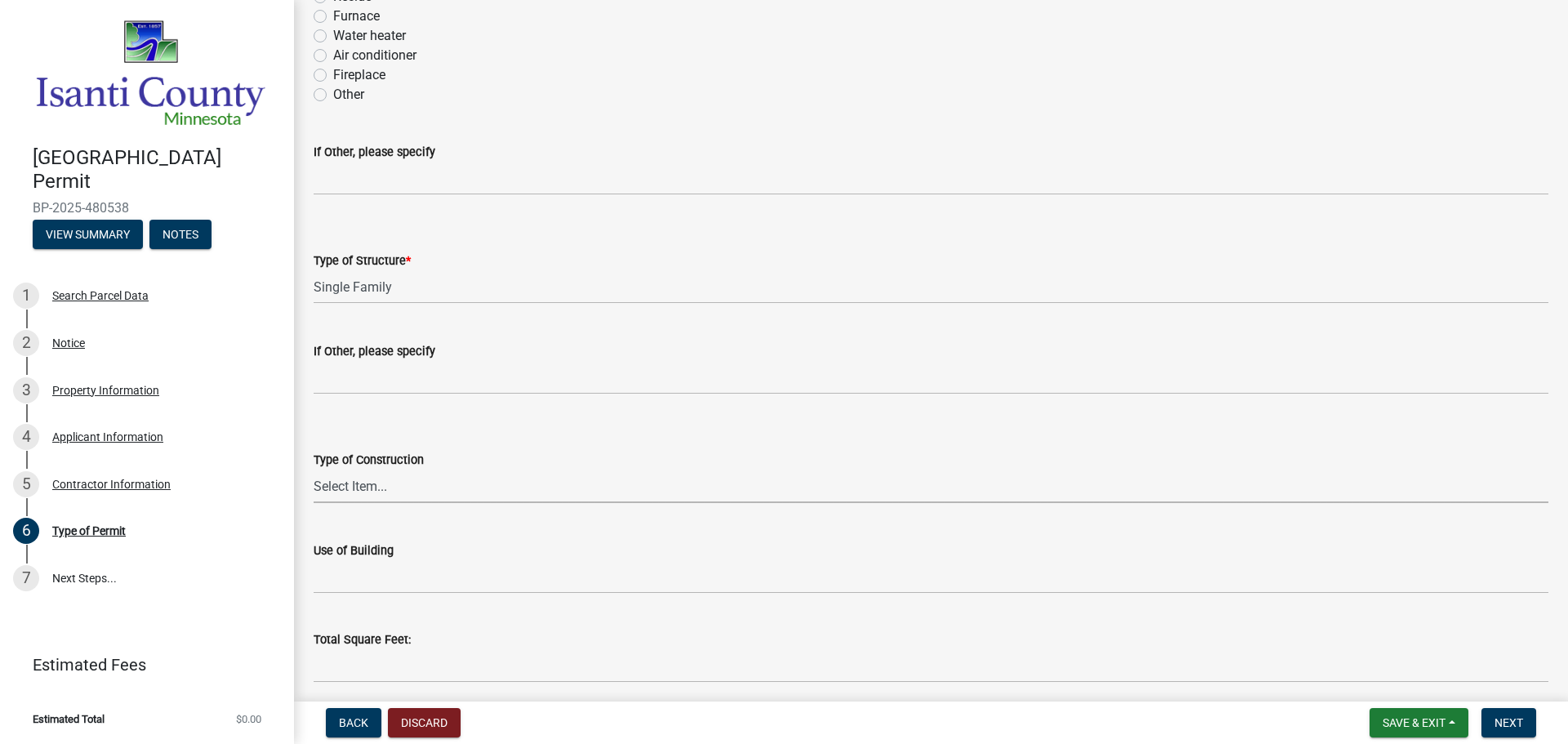
click at [493, 499] on select "Select Item... Wood Frame Masonry Metal Manufactured Modular Other" at bounding box center [931, 486] width 1235 height 33
click at [521, 448] on form "Type of Construction Select Item... Wood Frame Masonry Metal Manufactured Modul…" at bounding box center [931, 466] width 1235 height 72
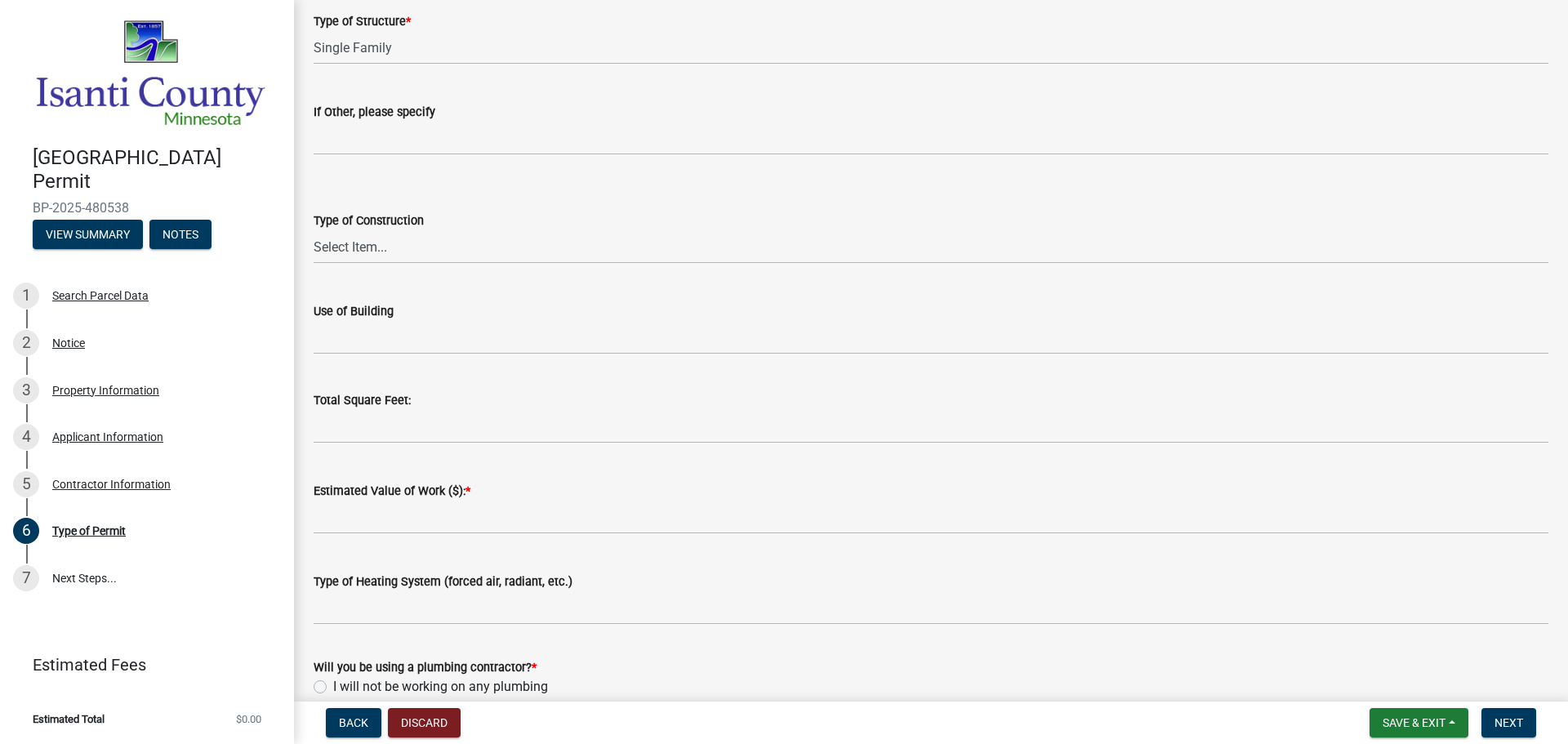
scroll to position [409, 0]
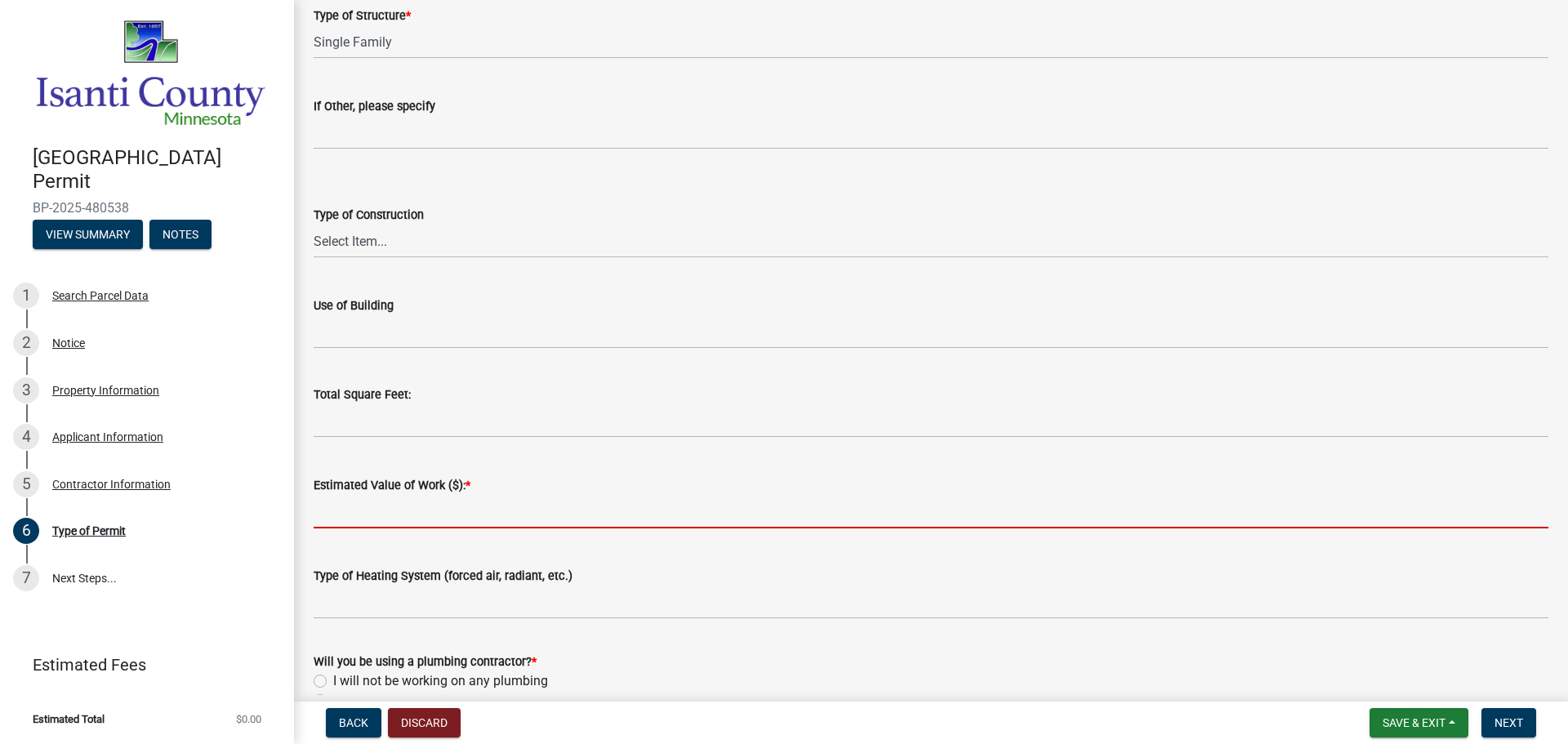
click at [504, 512] on input "text" at bounding box center [931, 512] width 1235 height 33
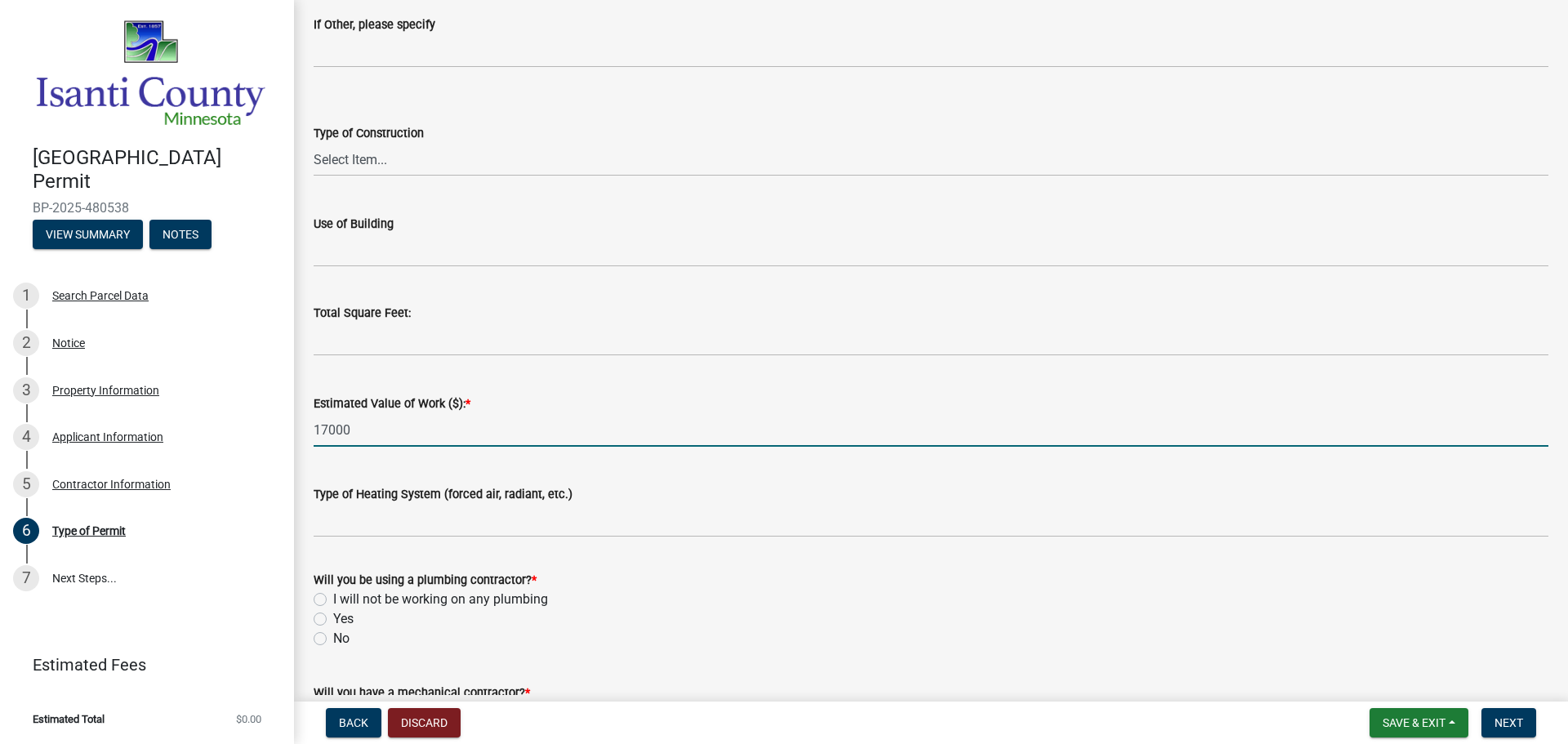
scroll to position [571, 0]
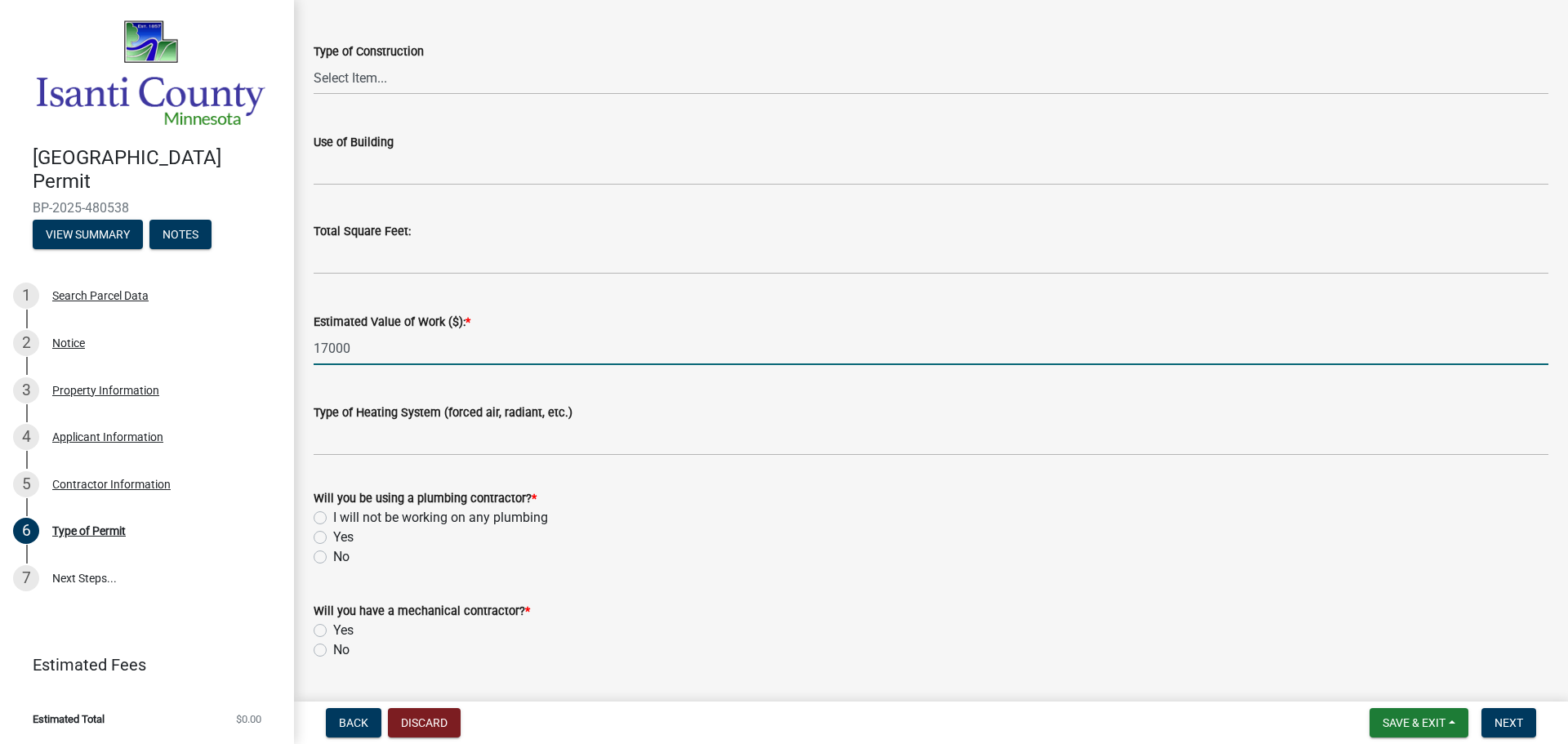
type input "17000"
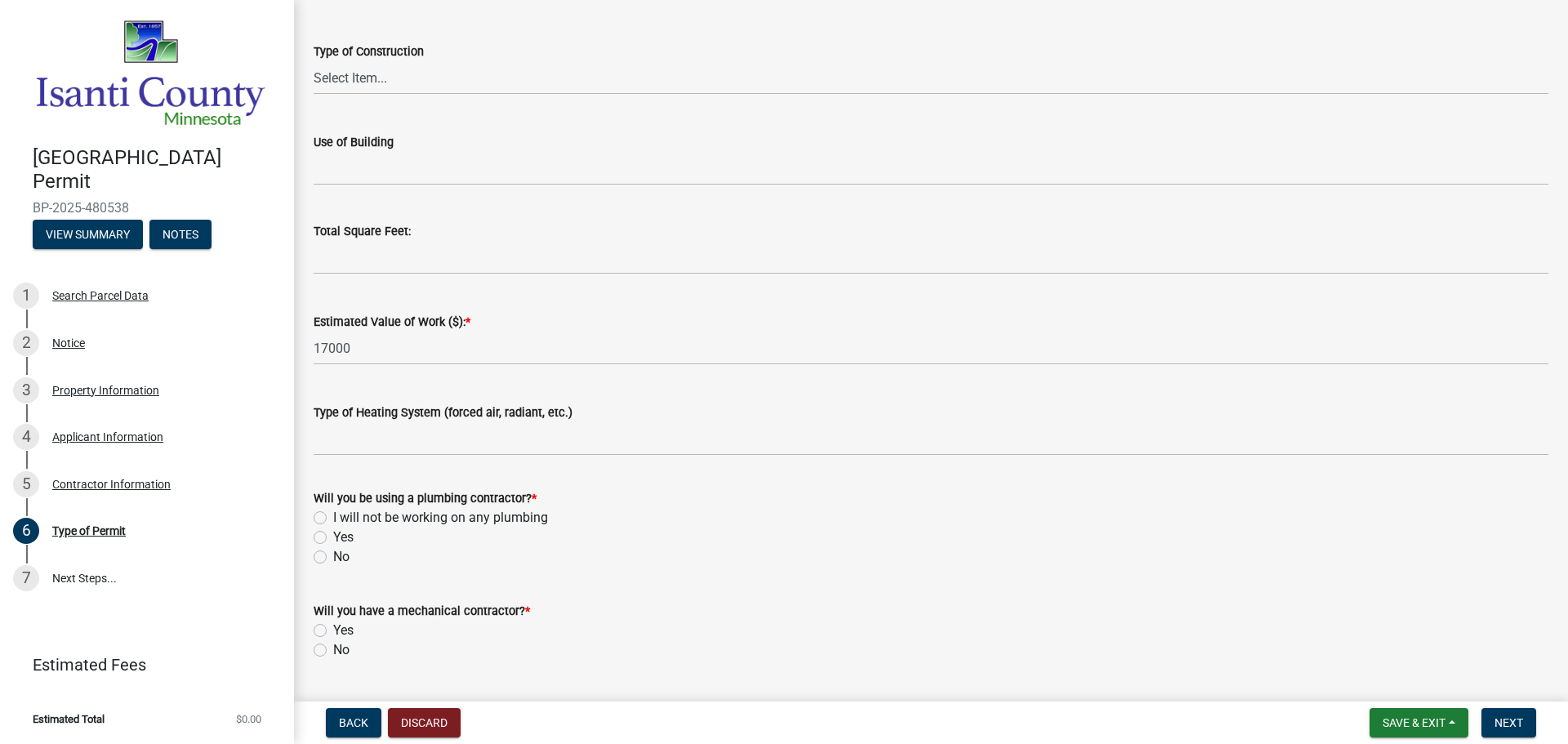
click at [333, 557] on label "No" at bounding box center [341, 557] width 16 height 20
click at [333, 557] on input "No" at bounding box center [339, 553] width 11 height 11
radio input "true"
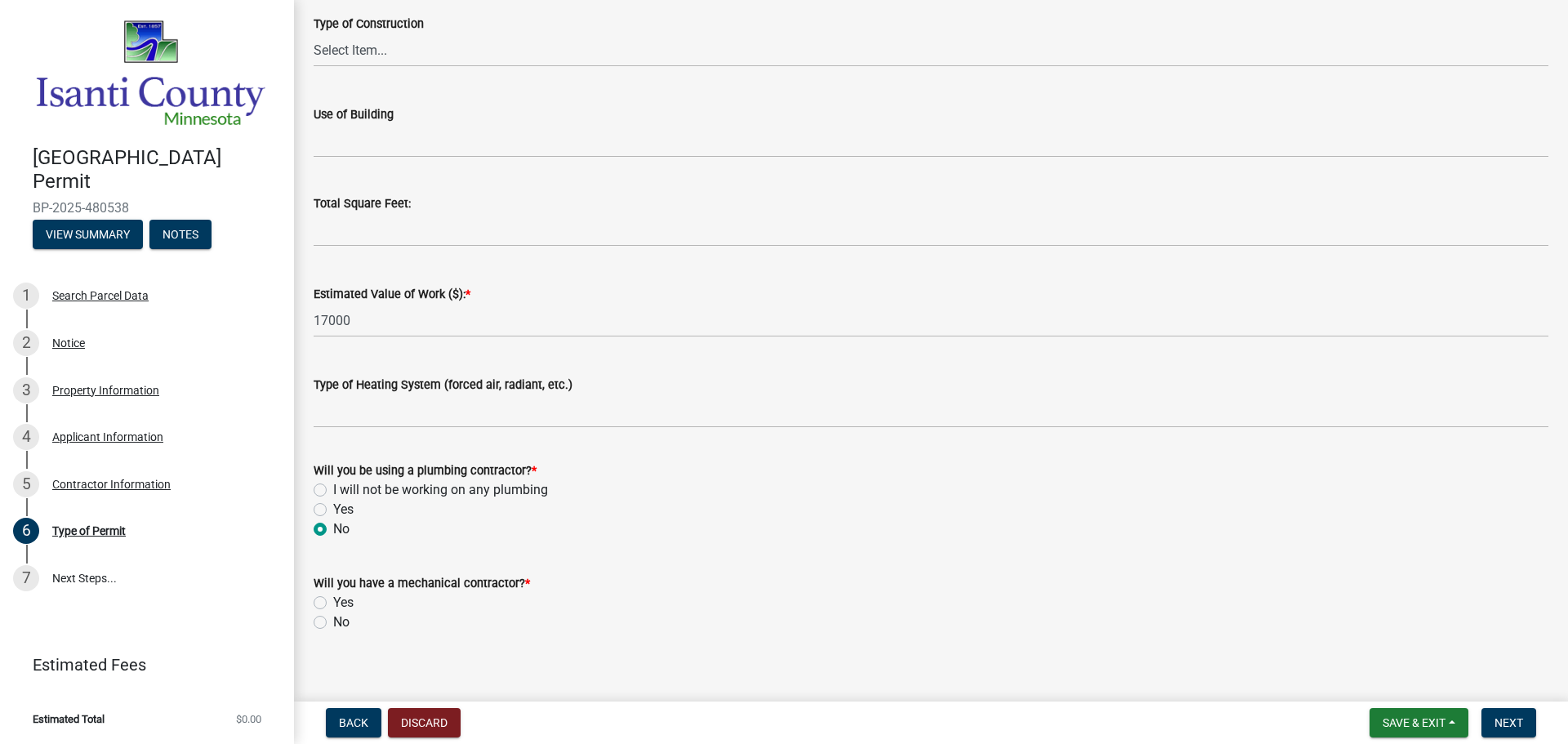
scroll to position [615, 0]
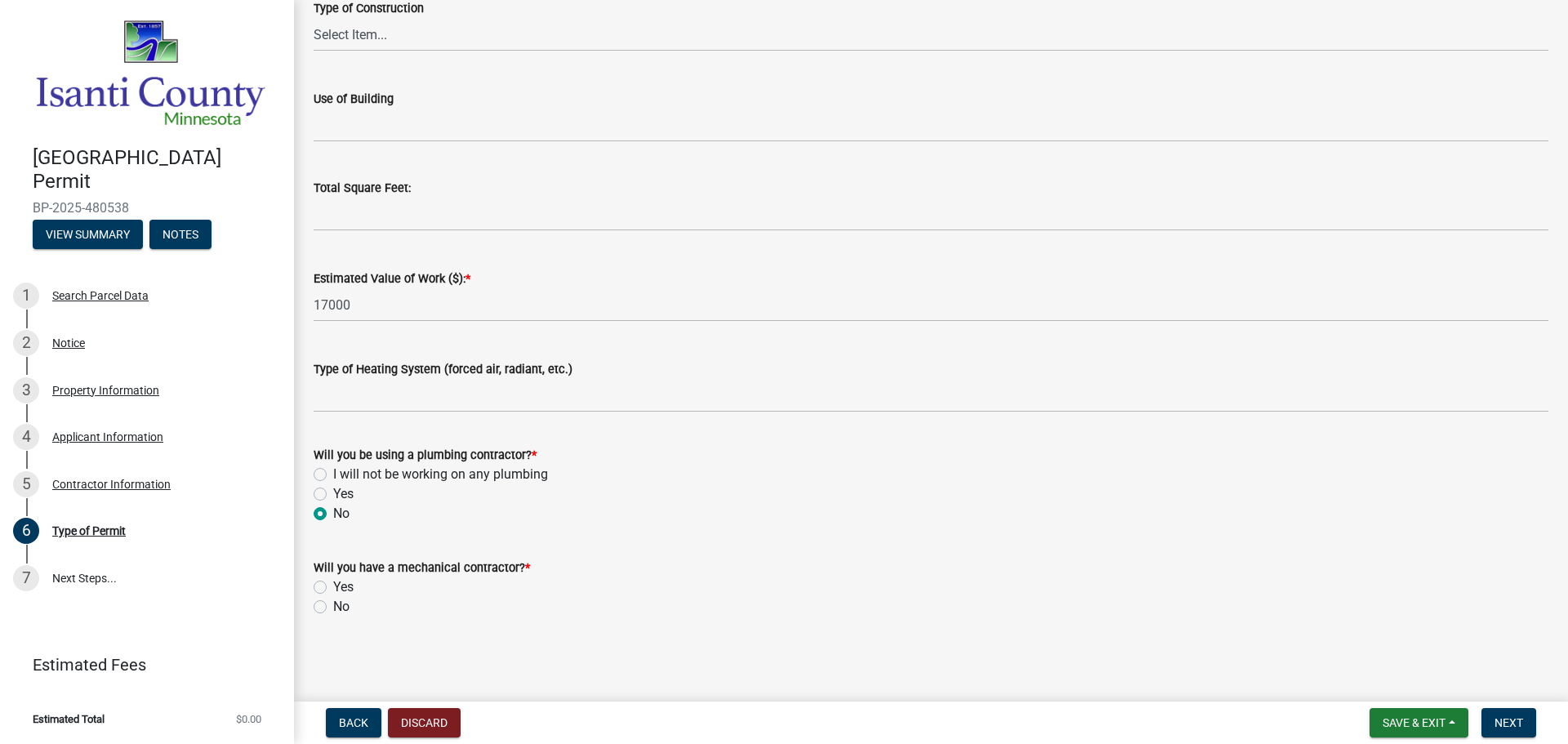
click at [333, 605] on label "No" at bounding box center [341, 607] width 16 height 20
click at [333, 605] on input "No" at bounding box center [339, 603] width 11 height 11
radio input "true"
click at [1509, 716] on span "Next" at bounding box center [1509, 723] width 29 height 13
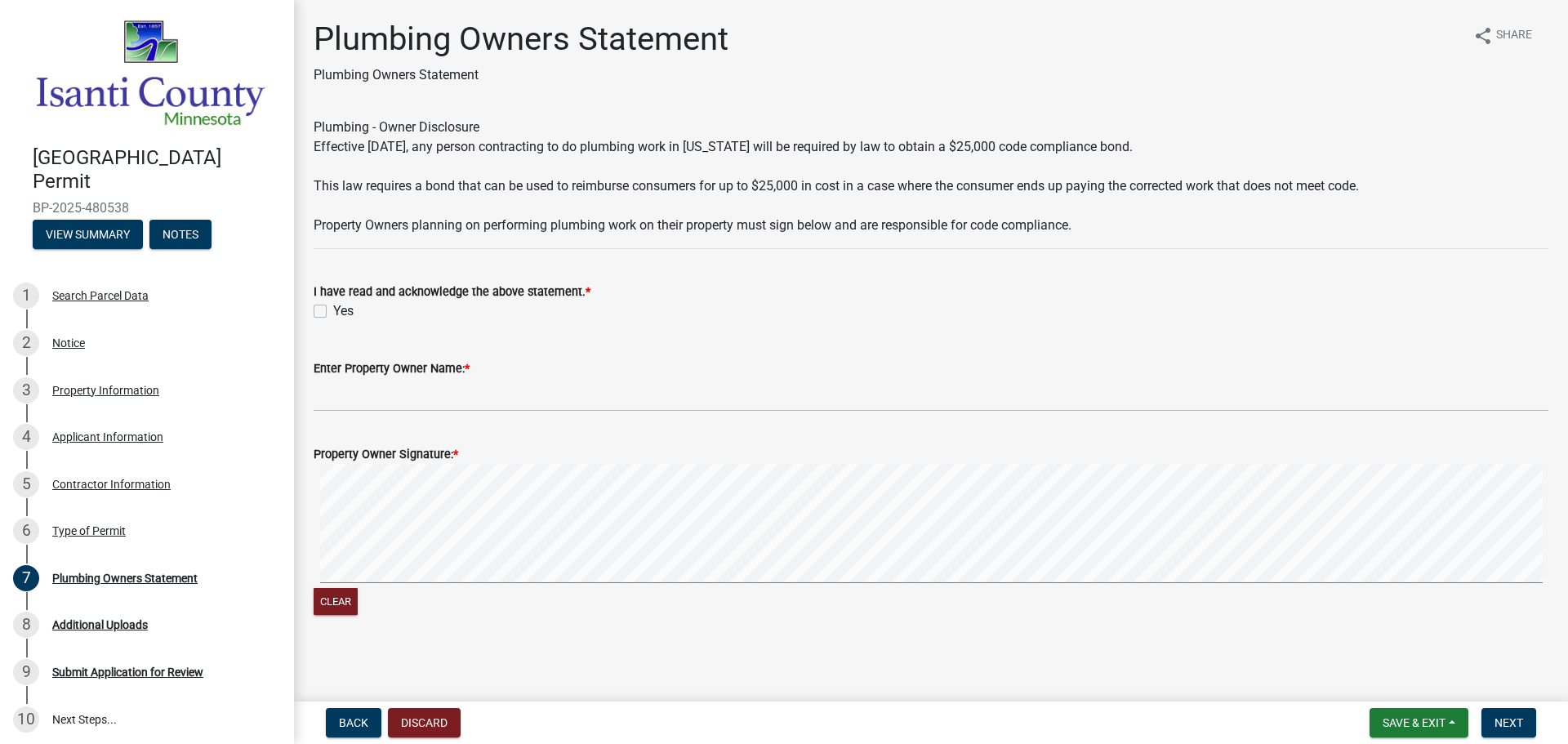
click at [333, 307] on label "Yes" at bounding box center [343, 311] width 21 height 20
click at [333, 307] on input "Yes" at bounding box center [339, 307] width 11 height 11
checkbox input "true"
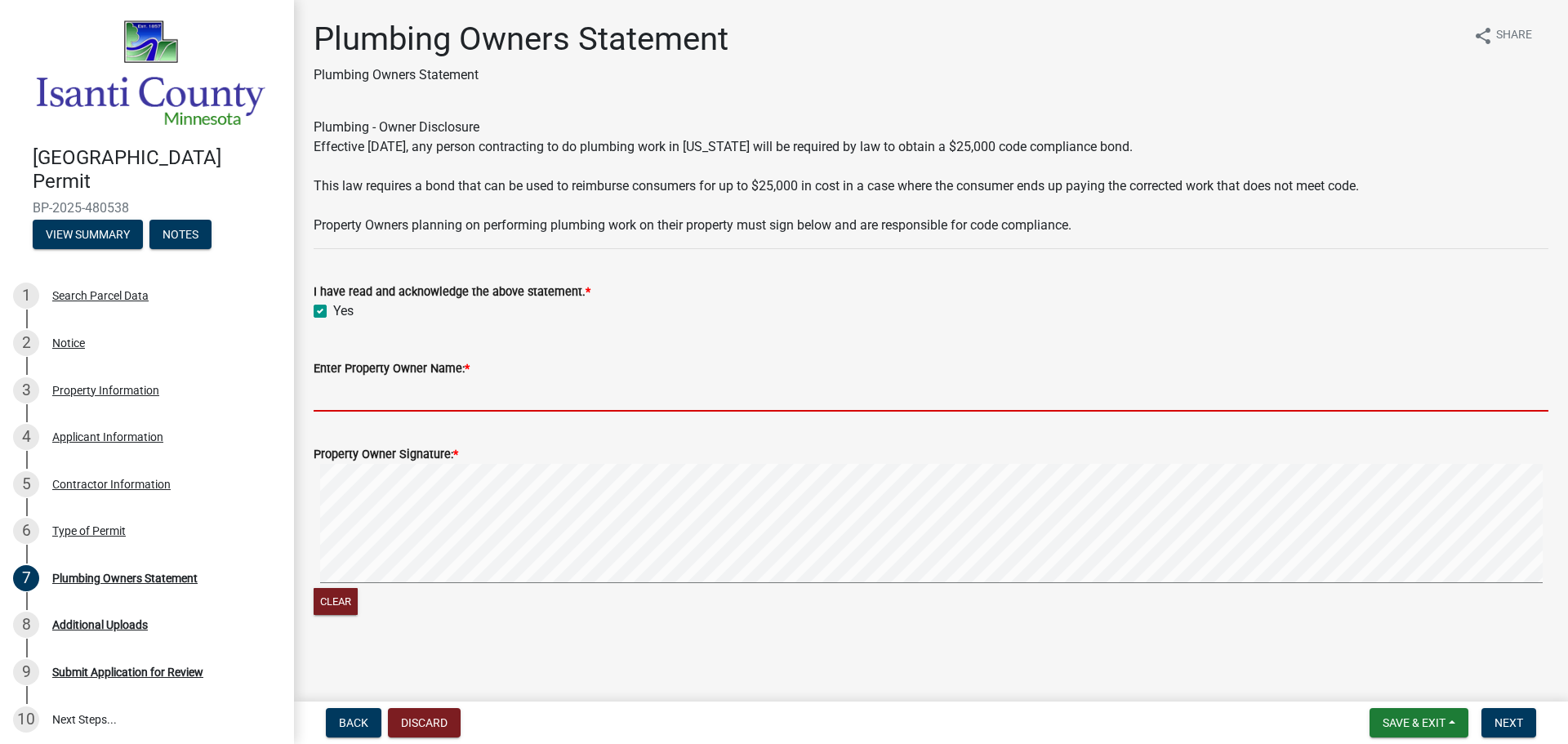
click at [389, 393] on input "Enter Property Owner Name: *" at bounding box center [931, 394] width 1235 height 33
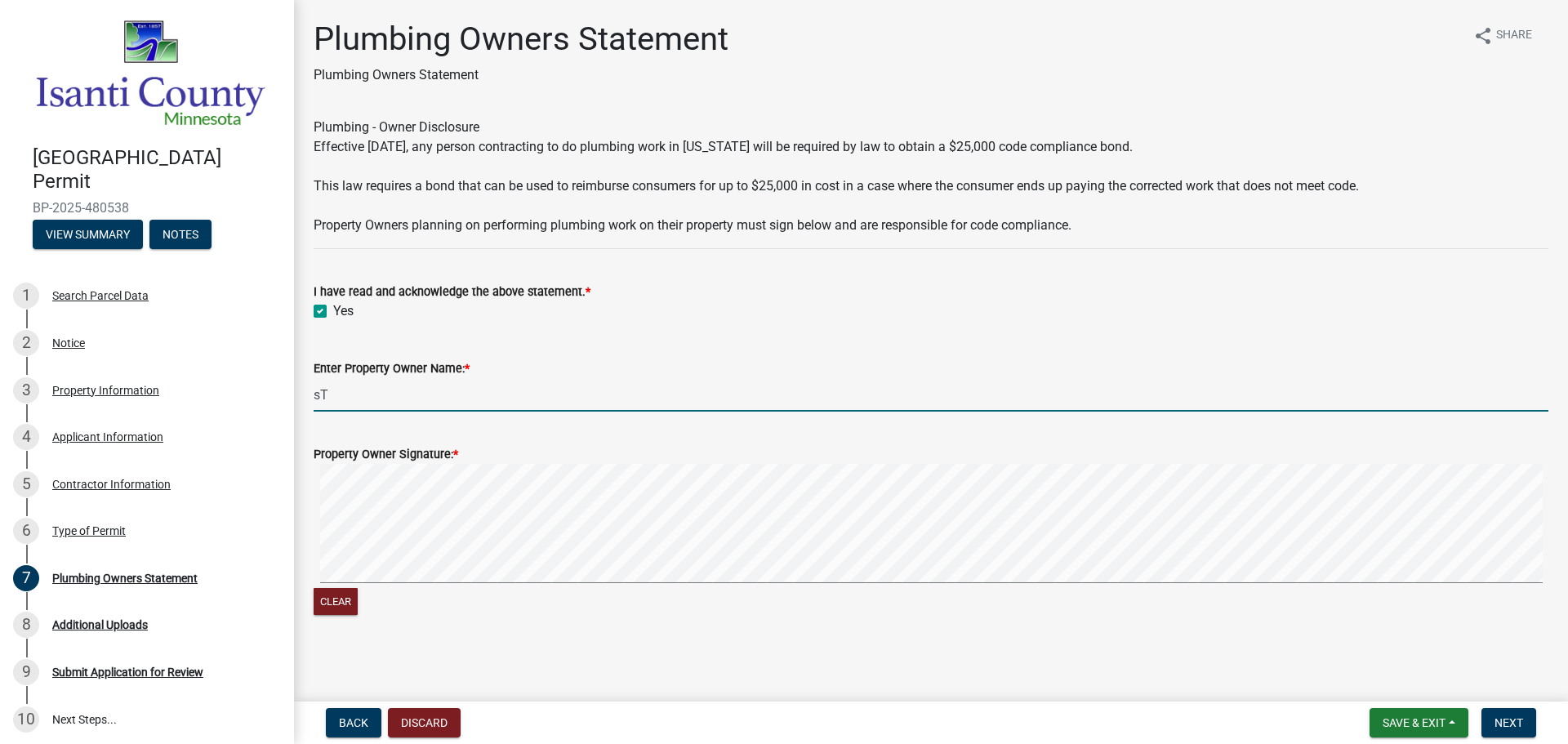
type input "s"
type input "[PERSON_NAME]"
click at [1513, 724] on span "Next" at bounding box center [1509, 723] width 29 height 13
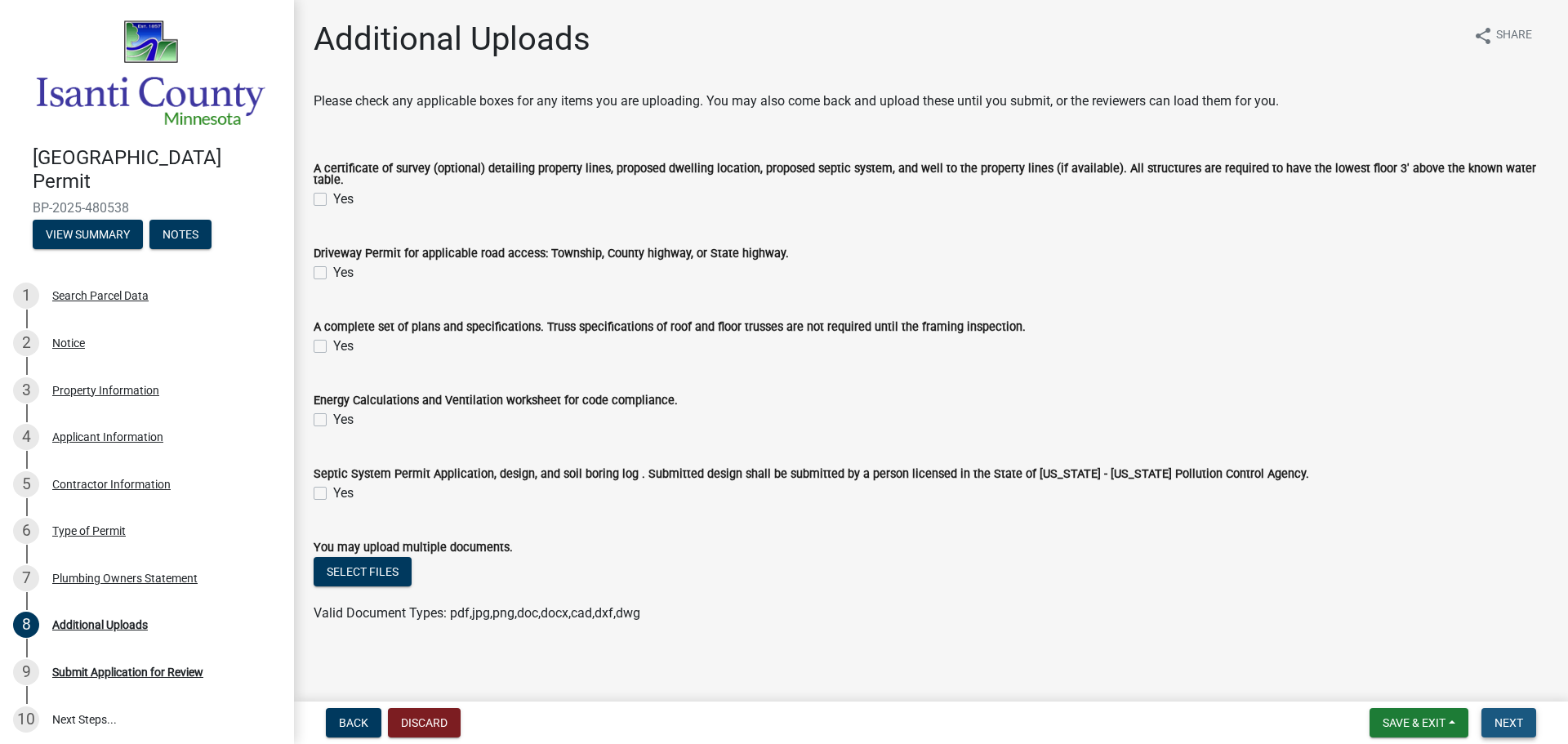
click at [1489, 711] on button "Next" at bounding box center [1508, 723] width 55 height 30
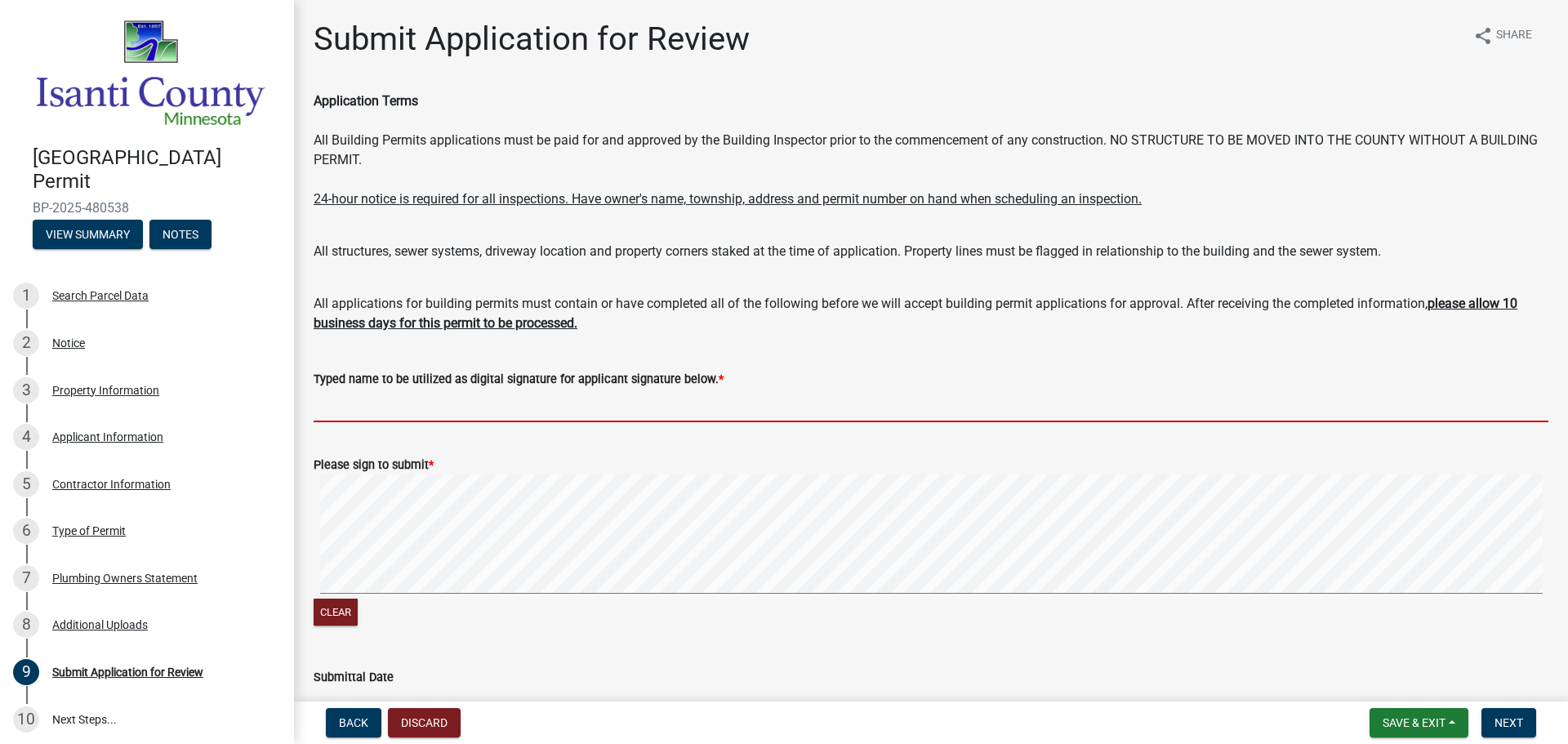
click at [633, 390] on input "Typed name to be utilized as digital signature for applicant signature below. *" at bounding box center [931, 405] width 1235 height 33
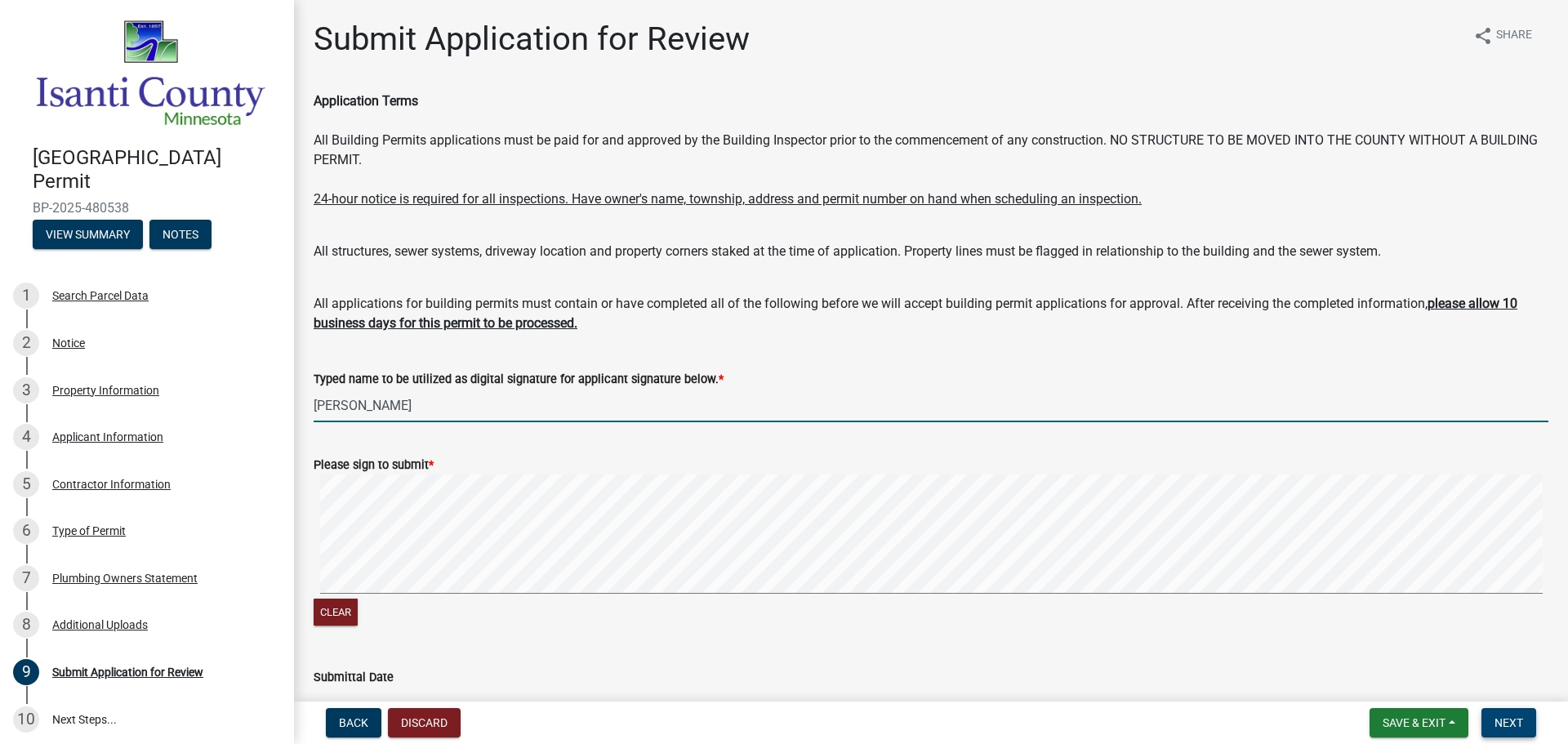
type input "[PERSON_NAME]"
click at [1510, 725] on span "Next" at bounding box center [1509, 723] width 29 height 13
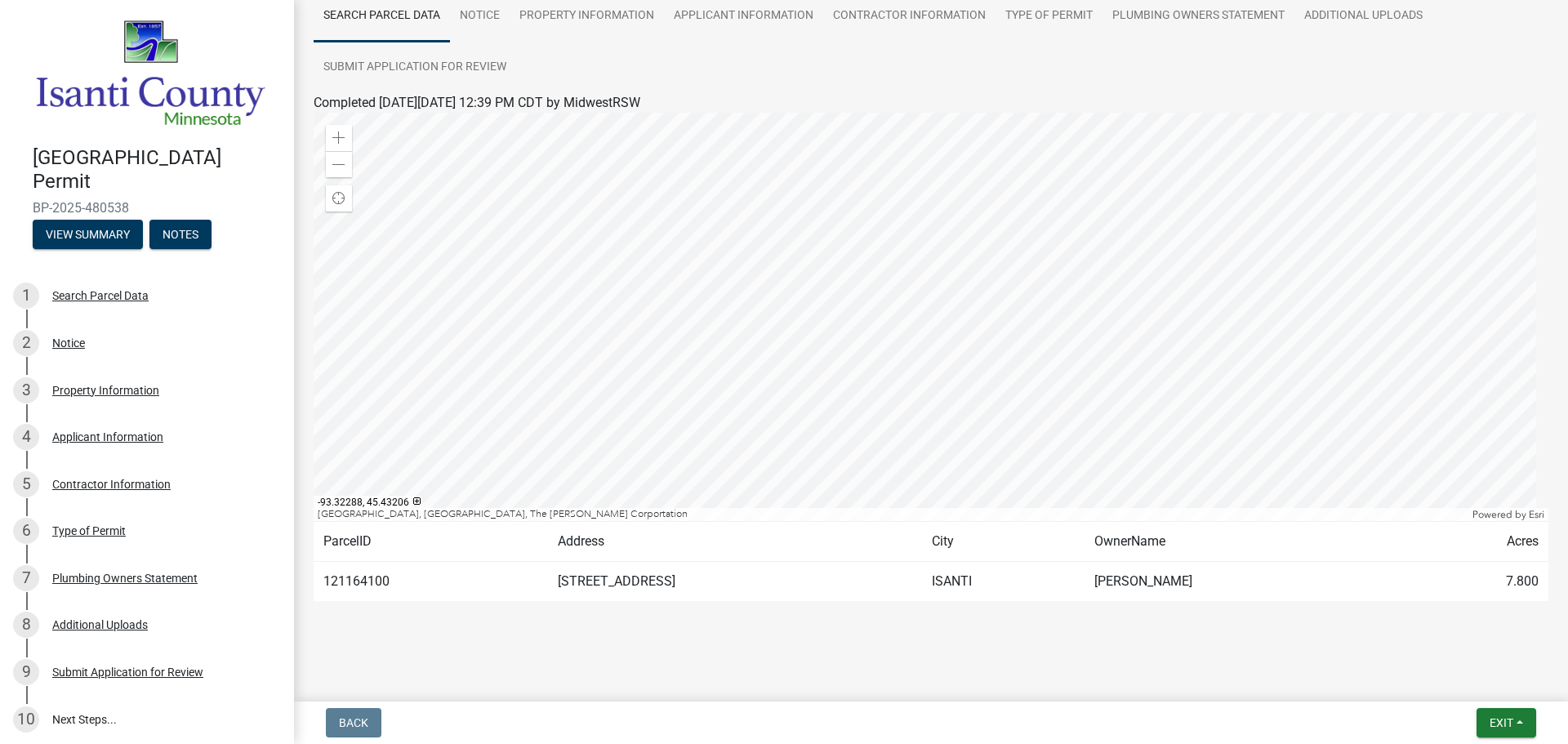
scroll to position [137, 0]
click at [1522, 722] on button "Exit" at bounding box center [1505, 723] width 60 height 30
click at [1100, 681] on main "Submitted Thank you for submitting your information. You may view the submitted…" at bounding box center [931, 347] width 1274 height 695
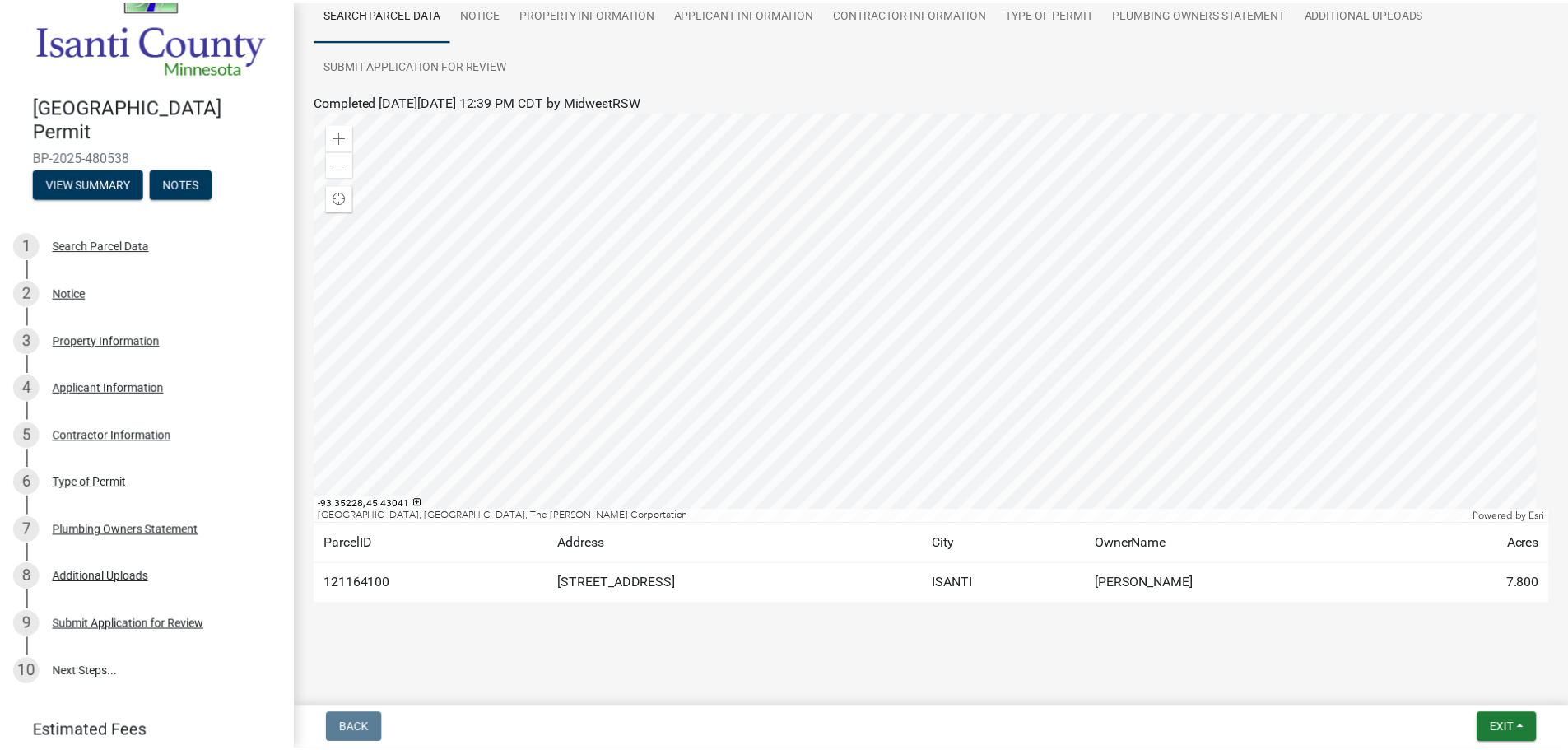
scroll to position [109, 0]
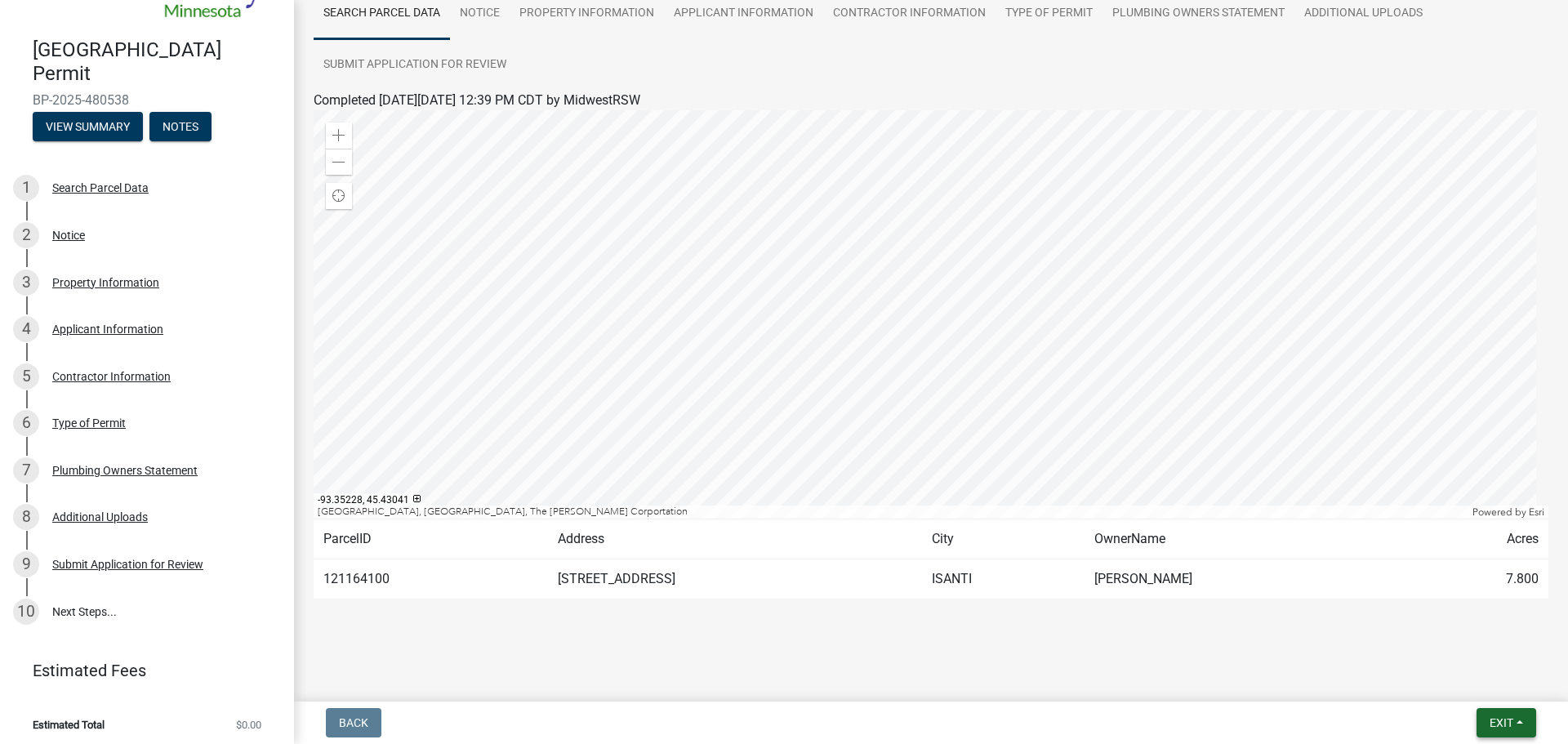
click at [1497, 722] on span "Exit" at bounding box center [1501, 723] width 23 height 13
click at [1479, 684] on button "Save & Exit" at bounding box center [1471, 681] width 131 height 39
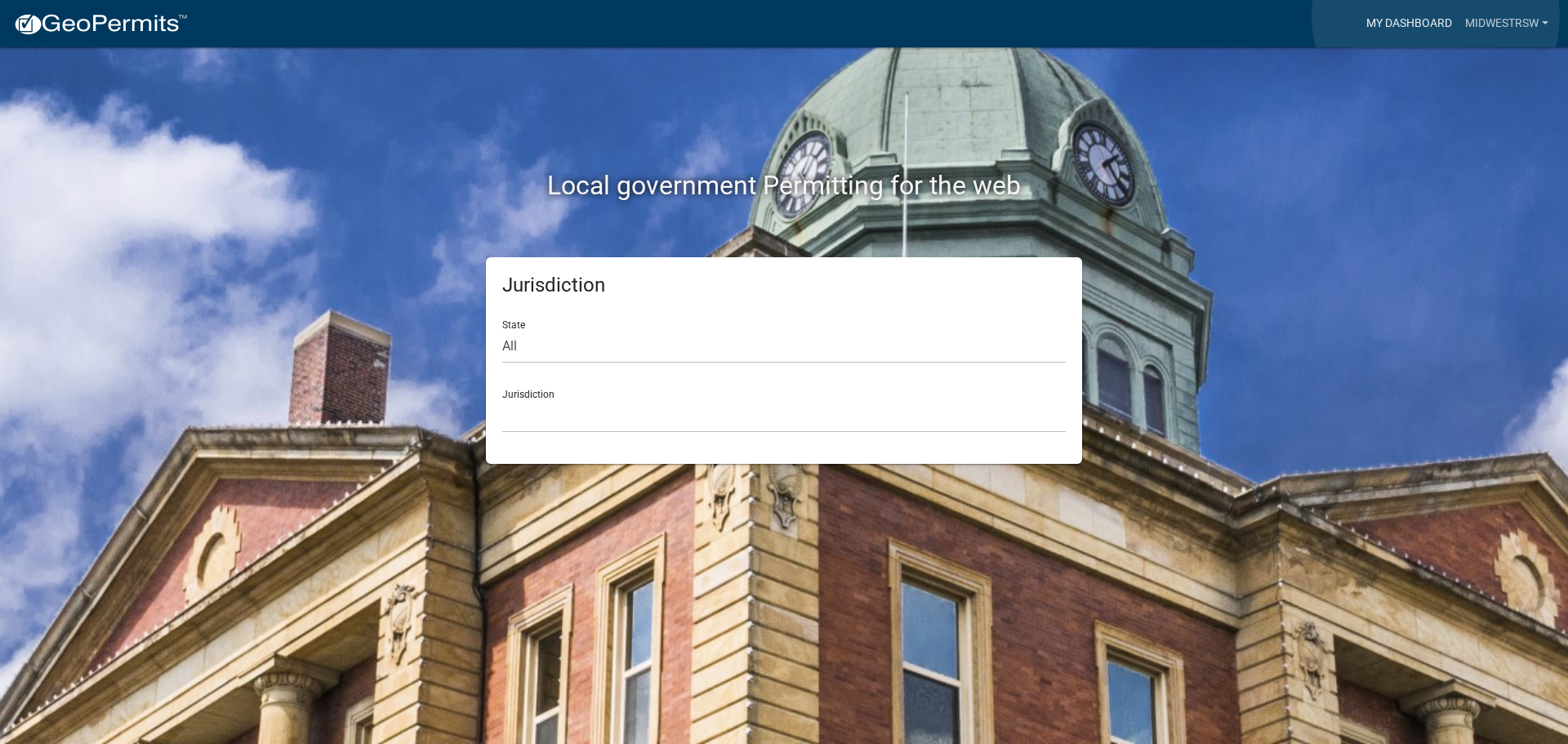
click at [1436, 16] on link "My Dashboard" at bounding box center [1409, 23] width 99 height 31
